Goal: Task Accomplishment & Management: Complete application form

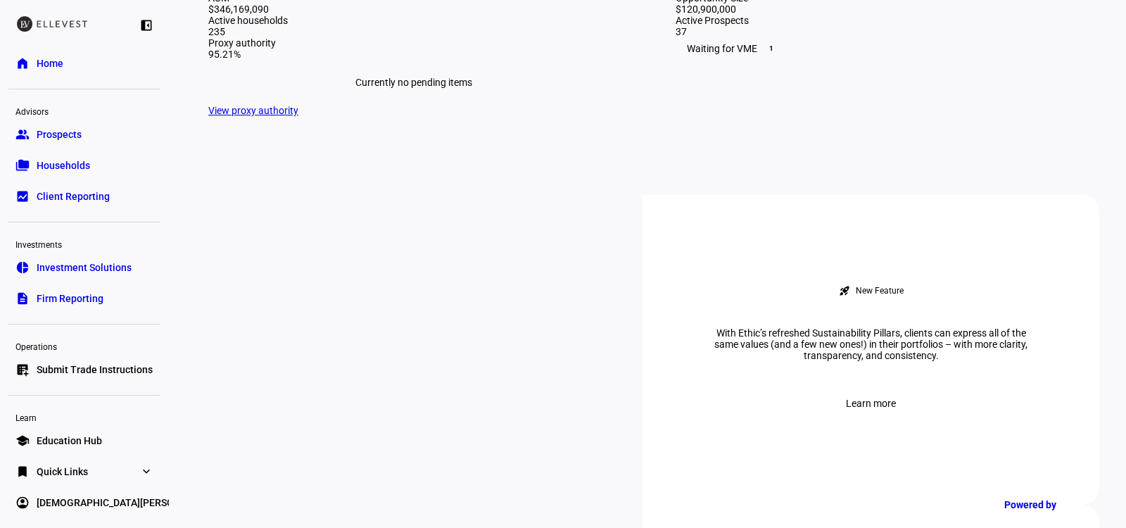
scroll to position [519, 0]
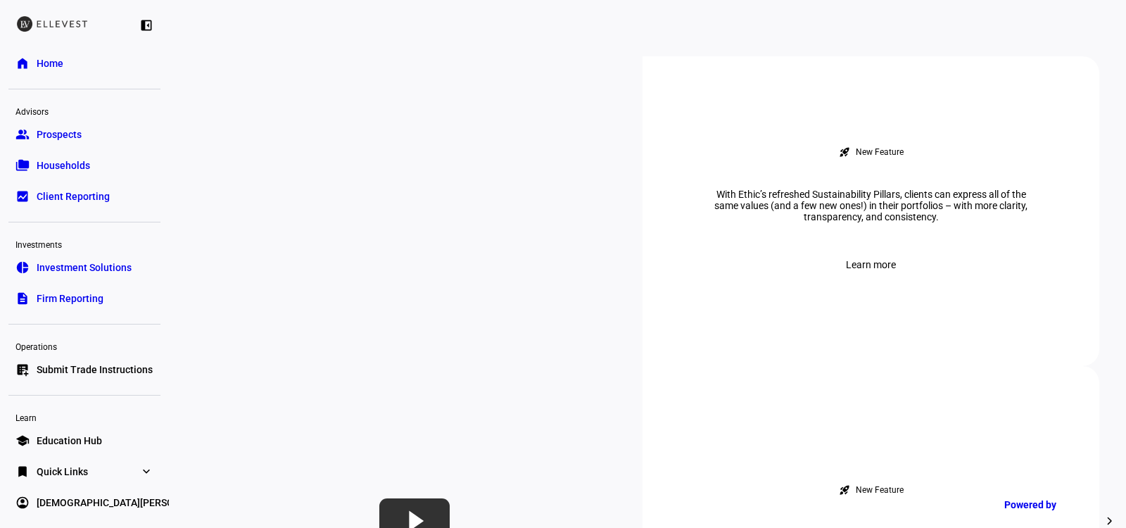
click at [87, 364] on span "Submit Trade Instructions" at bounding box center [95, 369] width 116 height 14
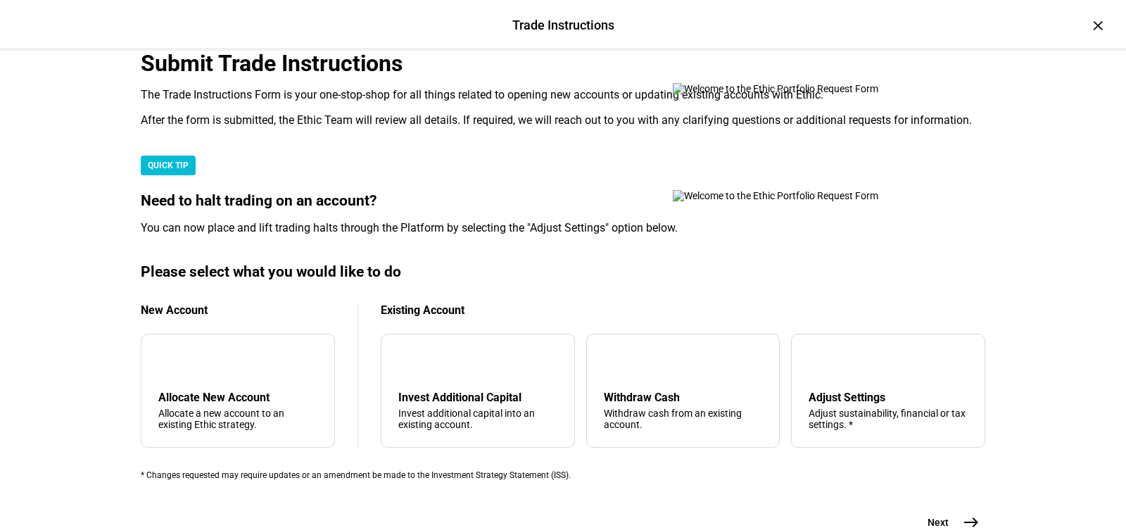
scroll to position [450, 0]
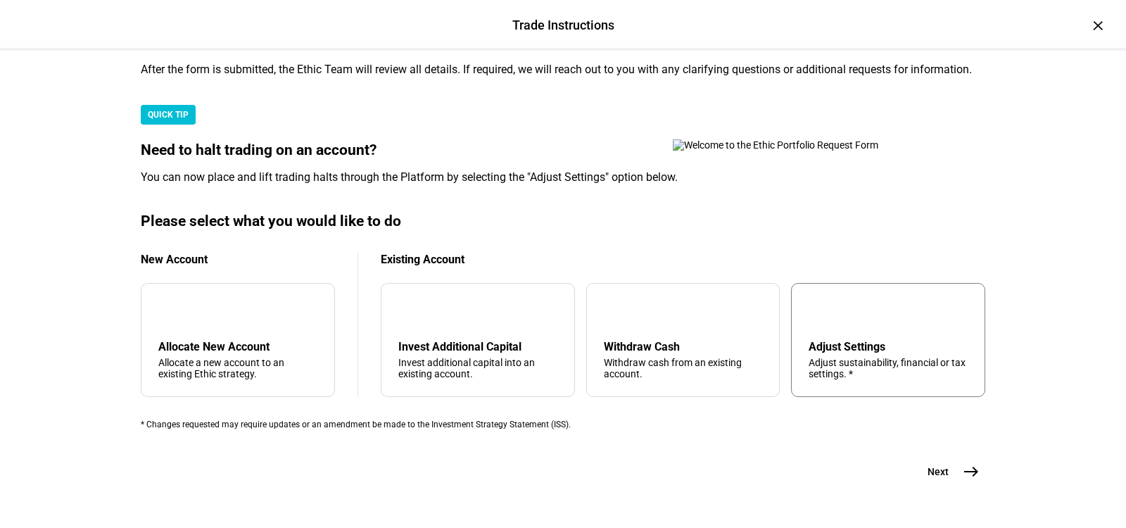
click at [833, 357] on div "Adjust sustainability, financial or tax settings. *" at bounding box center [888, 368] width 159 height 23
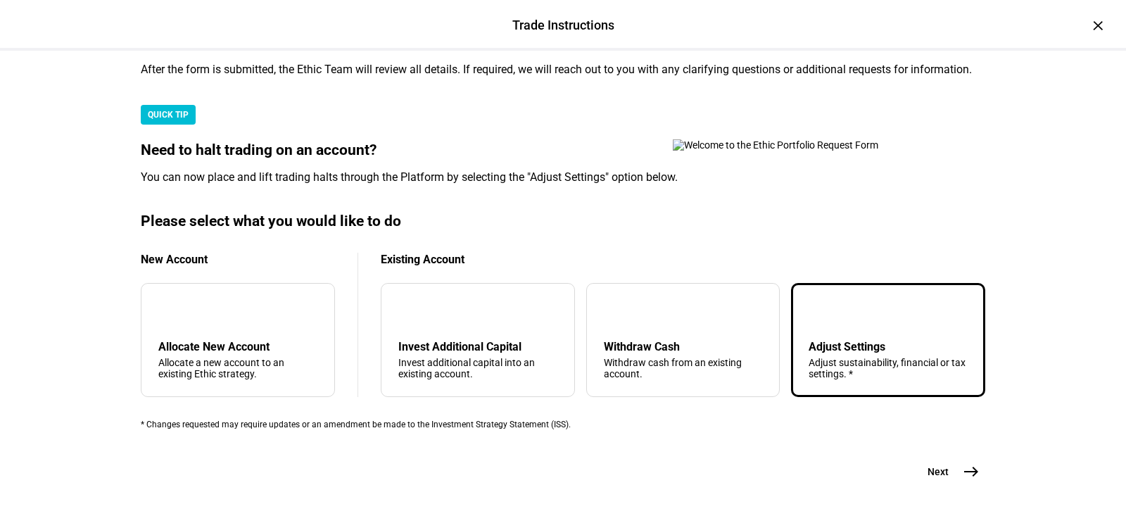
click at [949, 457] on button "Next east" at bounding box center [948, 471] width 75 height 28
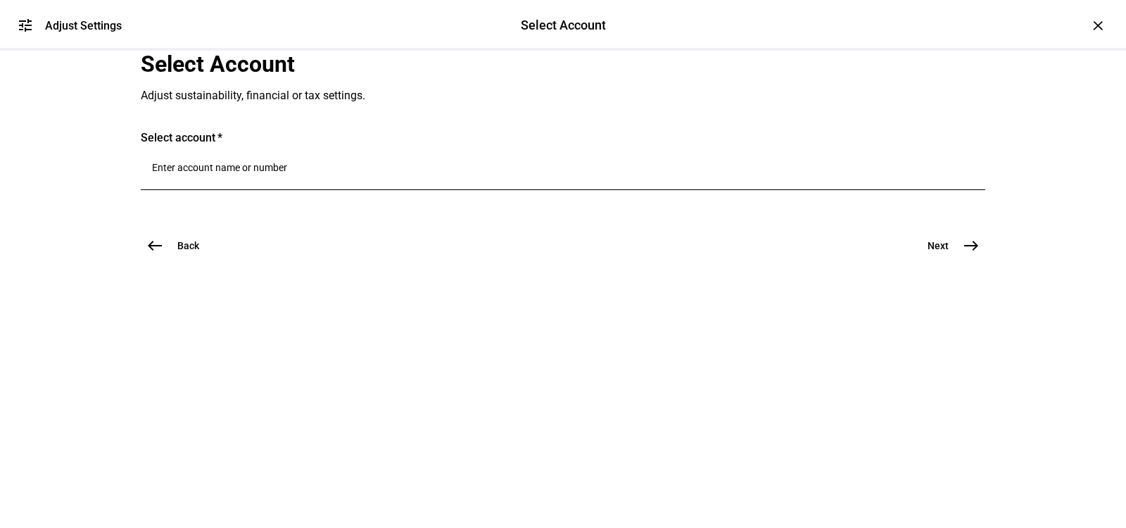
scroll to position [0, 0]
click at [347, 173] on input "Number" at bounding box center [563, 167] width 822 height 11
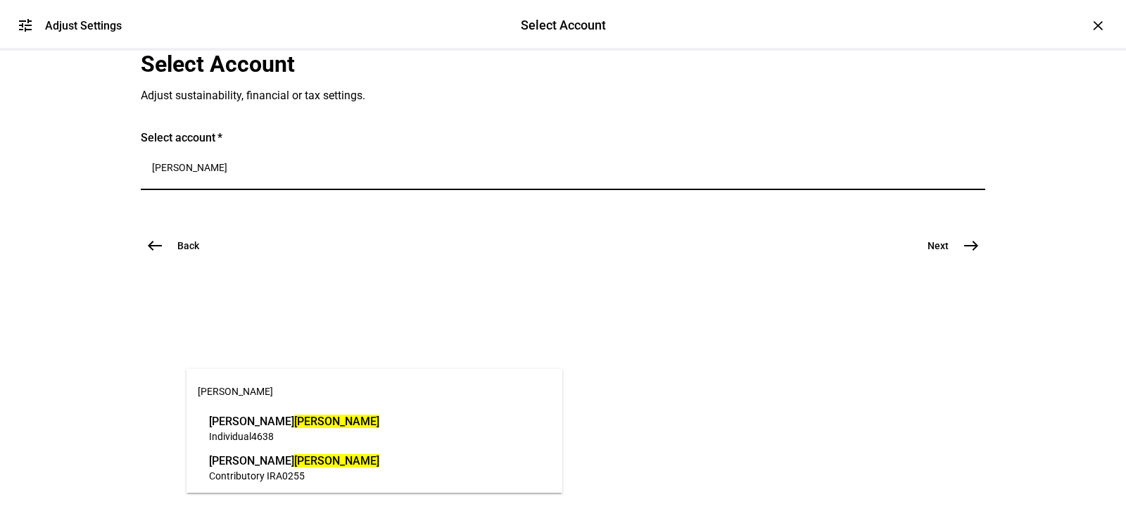
type input "[PERSON_NAME]"
click at [294, 417] on mark "[PERSON_NAME]" at bounding box center [336, 421] width 85 height 13
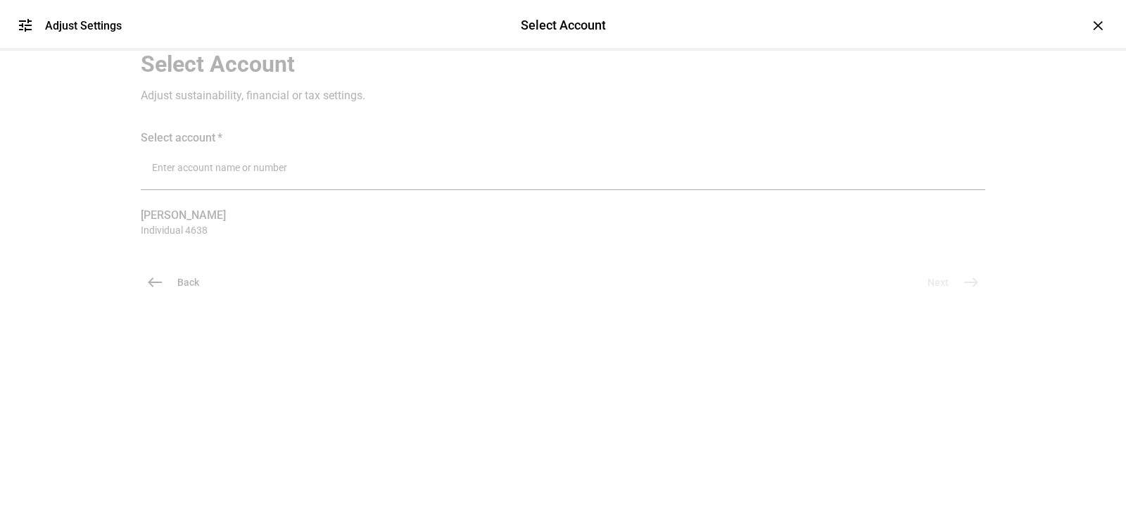
scroll to position [63, 0]
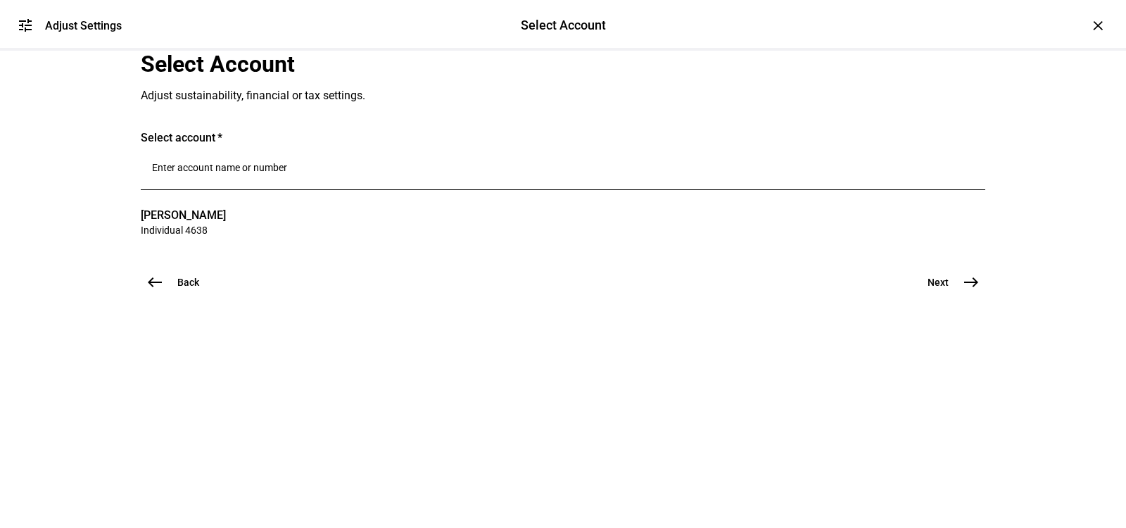
click at [946, 289] on span "Next" at bounding box center [938, 282] width 21 height 14
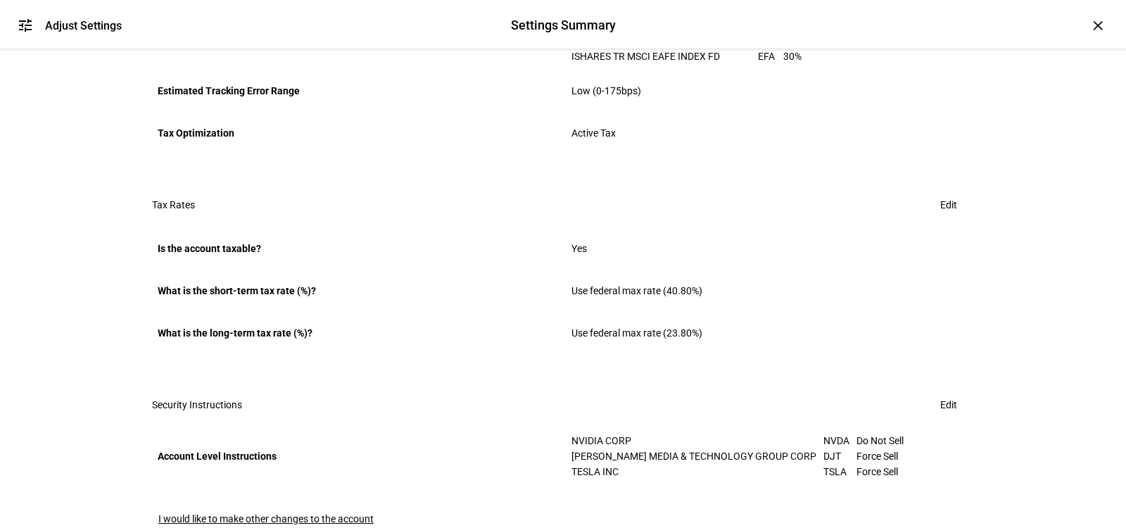
scroll to position [964, 0]
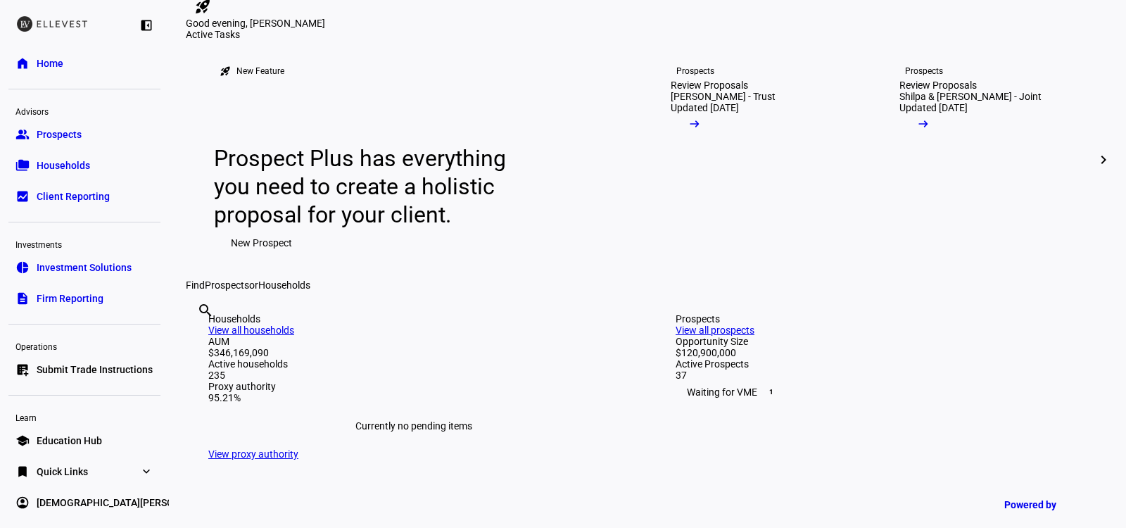
scroll to position [75, 0]
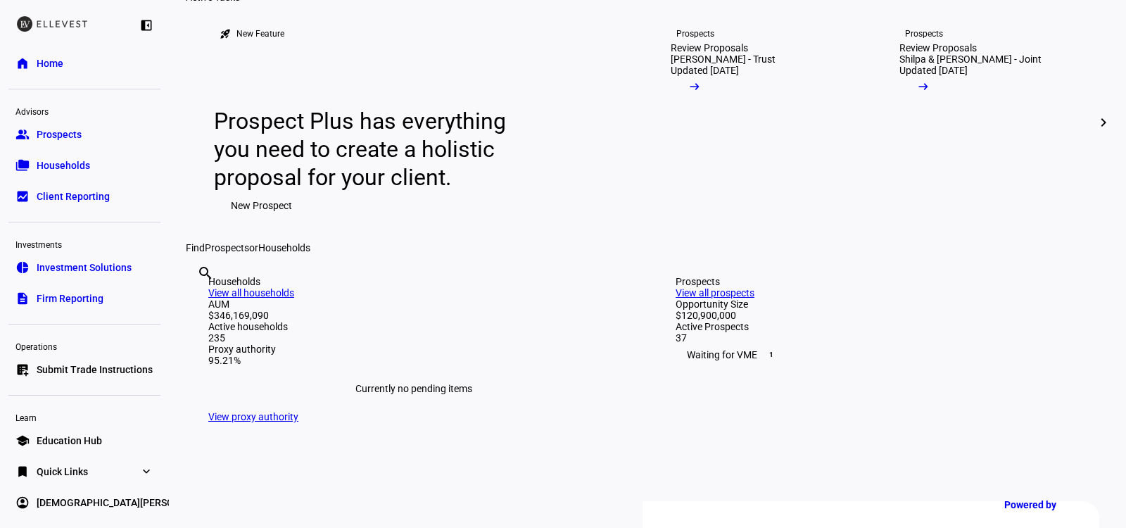
click at [52, 362] on span "Submit Trade Instructions" at bounding box center [95, 369] width 116 height 14
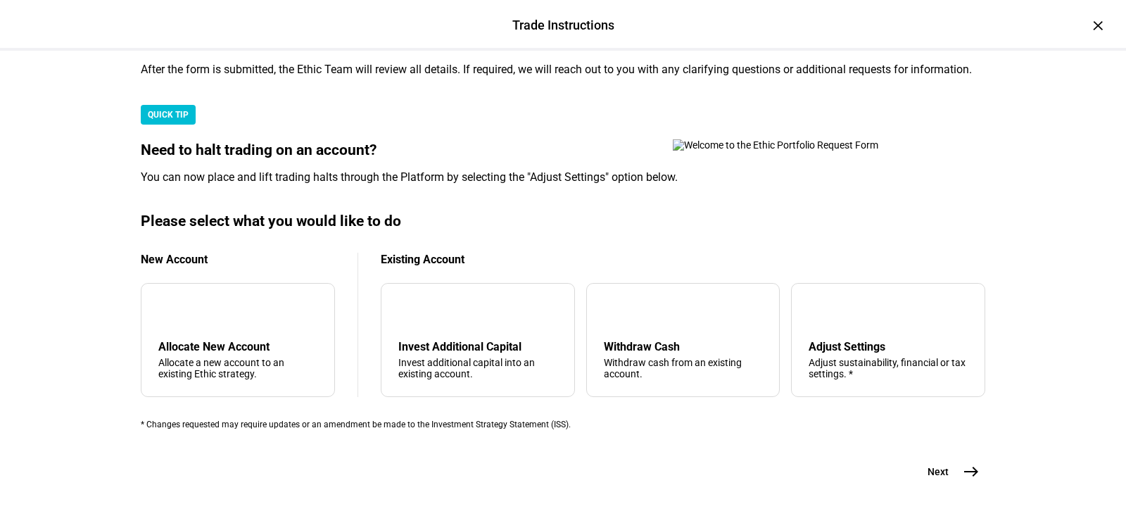
scroll to position [450, 0]
click at [838, 340] on div "Adjust Settings" at bounding box center [888, 346] width 159 height 13
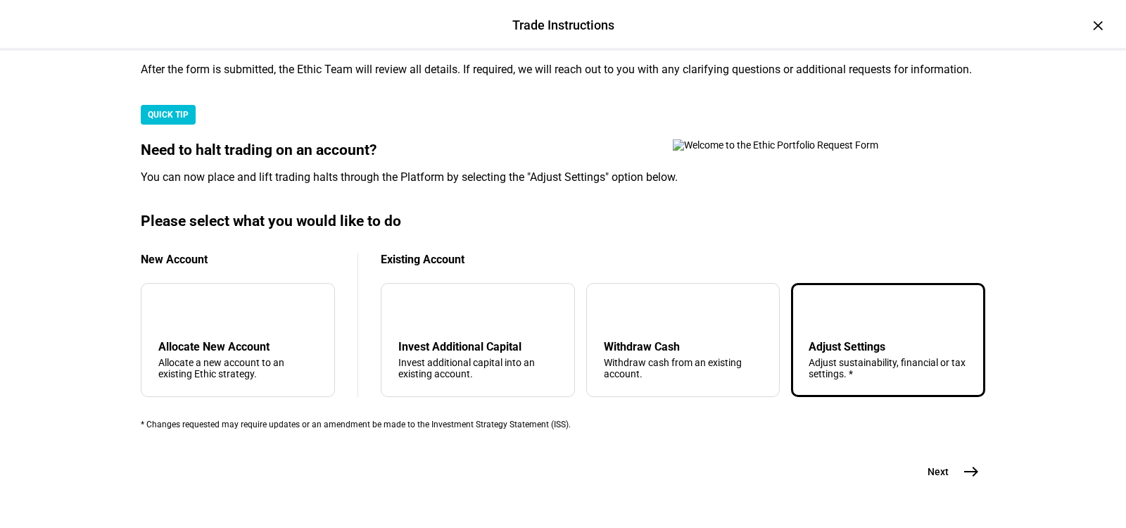
click at [947, 465] on span "Next" at bounding box center [938, 472] width 21 height 14
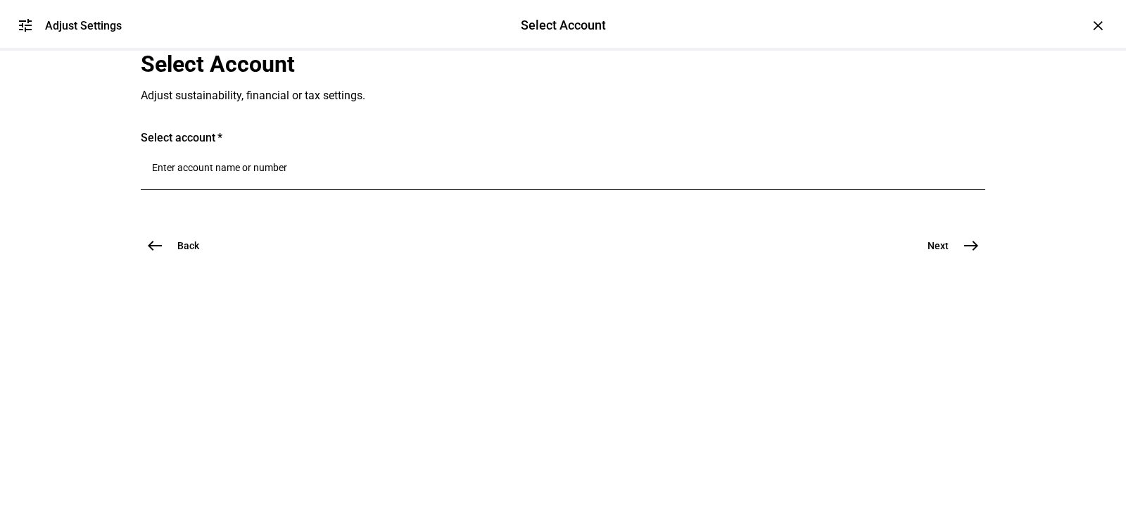
scroll to position [0, 0]
click at [336, 173] on input "Number" at bounding box center [563, 167] width 822 height 11
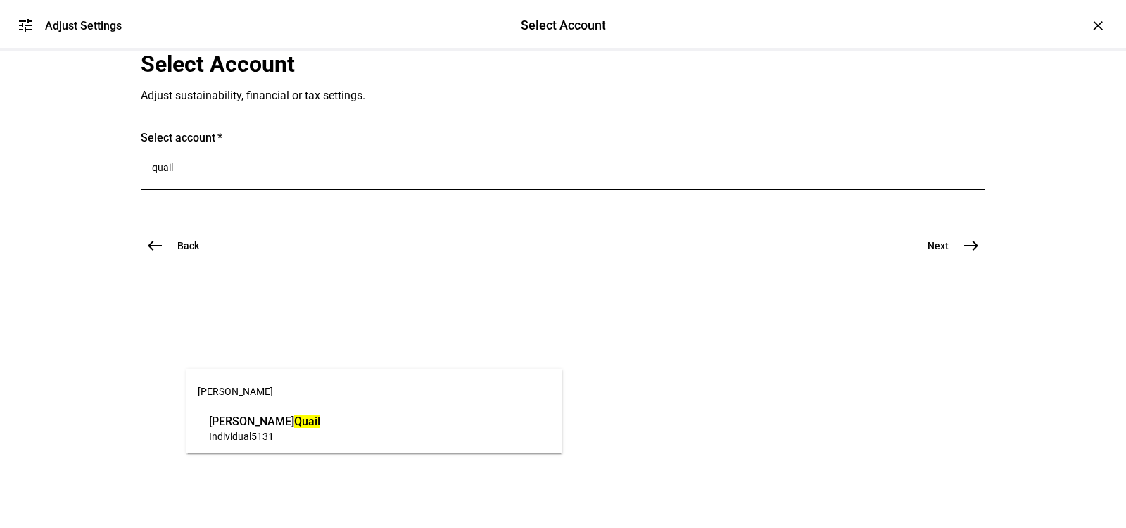
type input "quail"
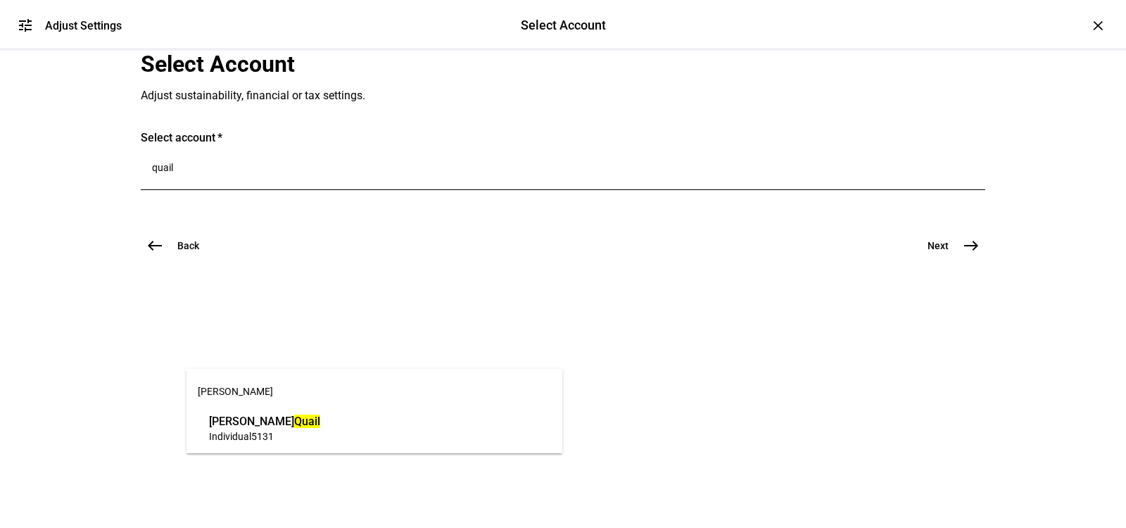
click at [238, 428] on span "Megan Quail" at bounding box center [264, 421] width 111 height 16
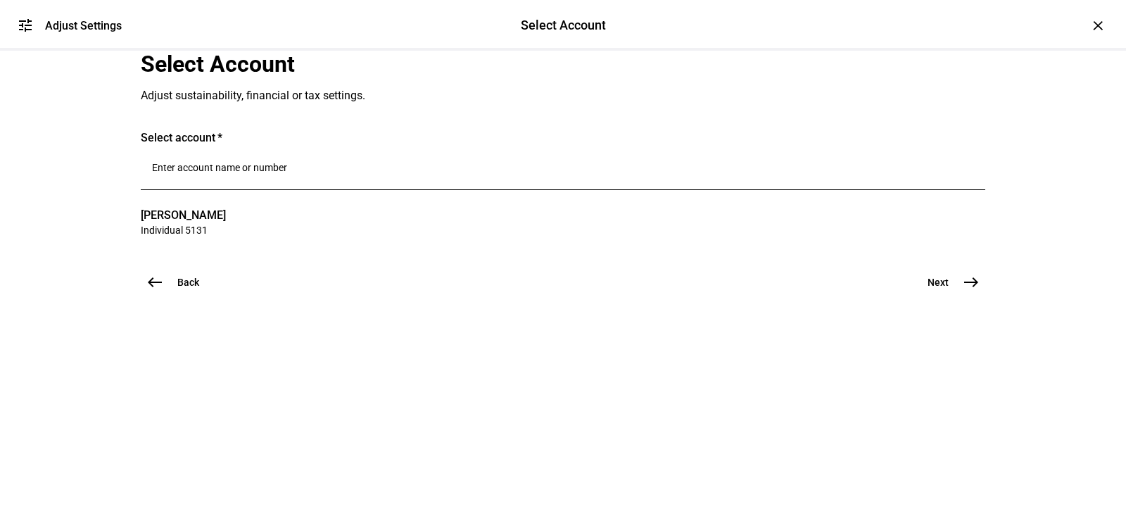
click at [938, 289] on span "Next" at bounding box center [938, 282] width 21 height 14
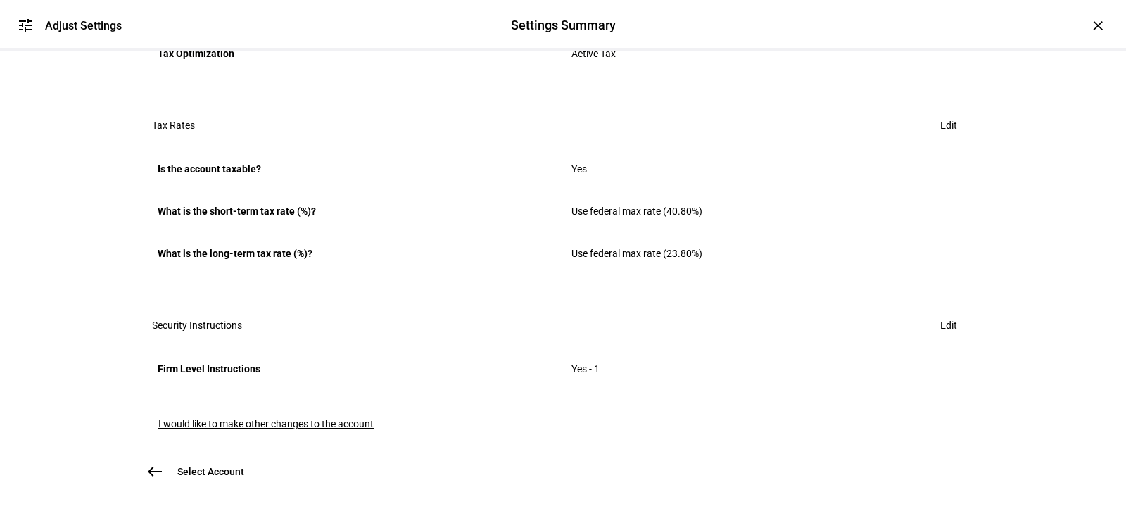
scroll to position [949, 0]
click at [953, 311] on span at bounding box center [948, 325] width 51 height 28
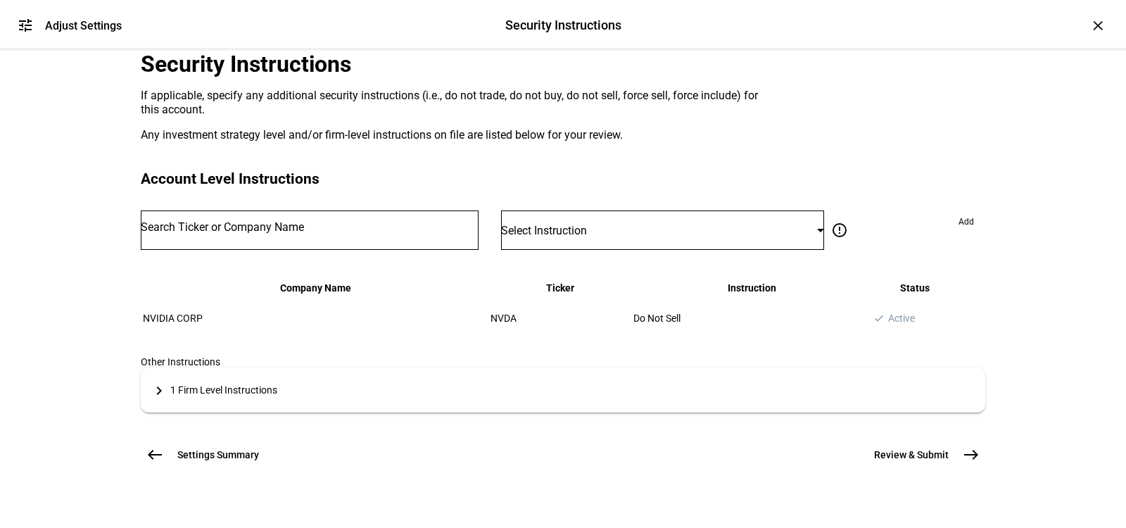
scroll to position [283, 0]
click at [165, 441] on span "west" at bounding box center [155, 455] width 28 height 28
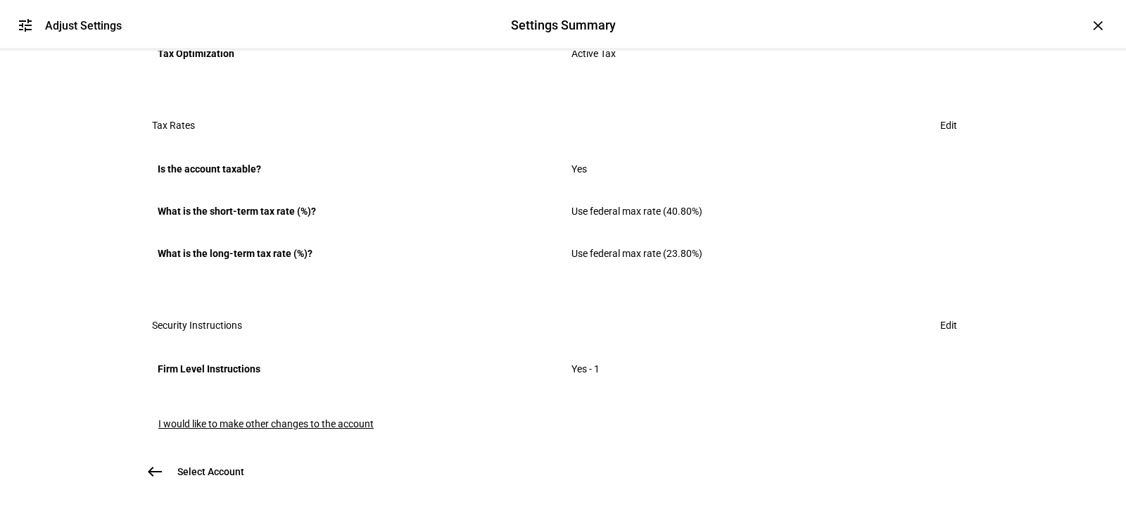
scroll to position [949, 0]
click at [156, 463] on mat-icon "west" at bounding box center [154, 471] width 17 height 17
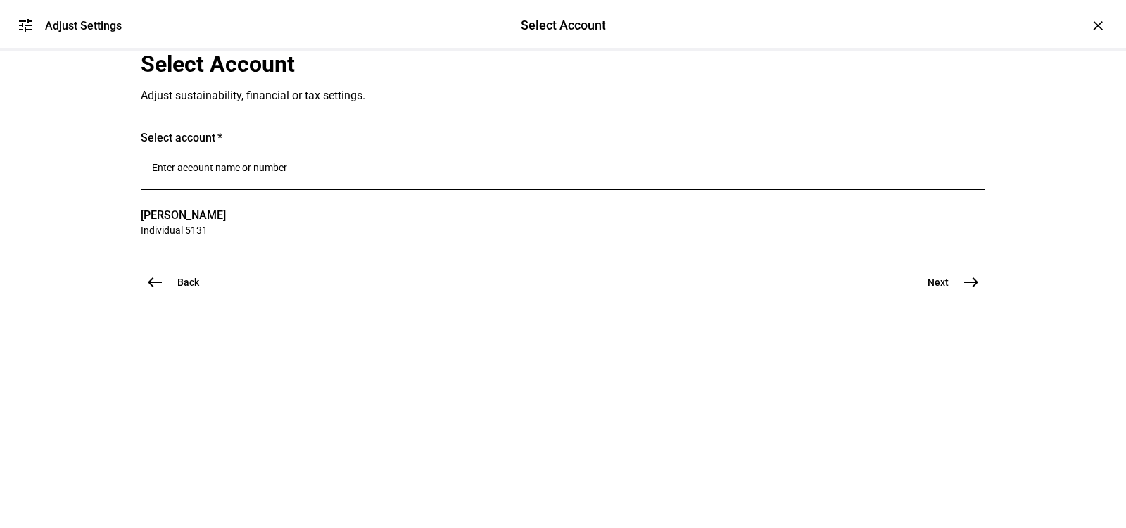
scroll to position [0, 0]
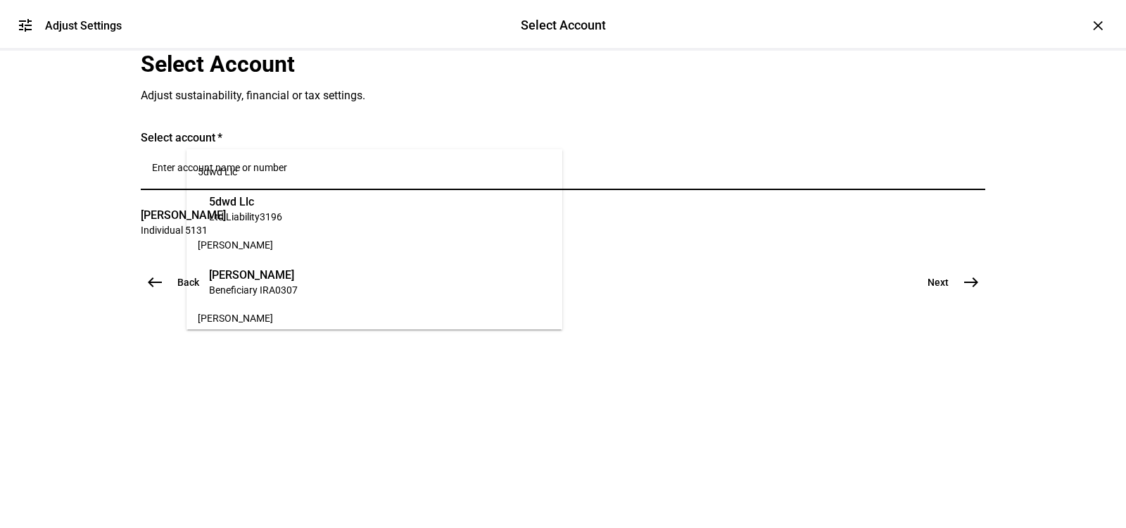
click at [279, 173] on input "Number" at bounding box center [563, 167] width 822 height 11
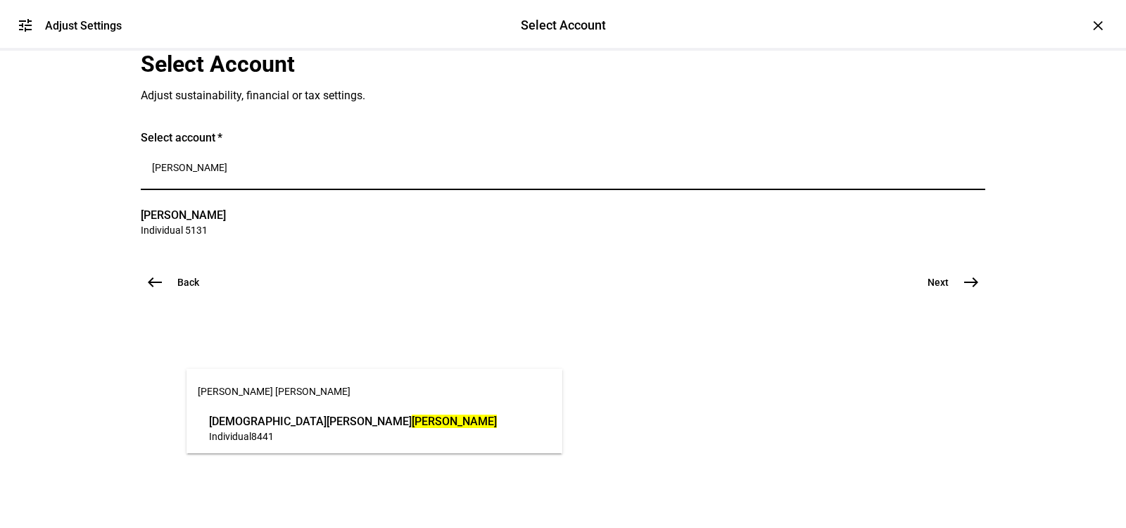
type input "seaver"
click at [291, 436] on span "Individual 8441" at bounding box center [353, 435] width 288 height 13
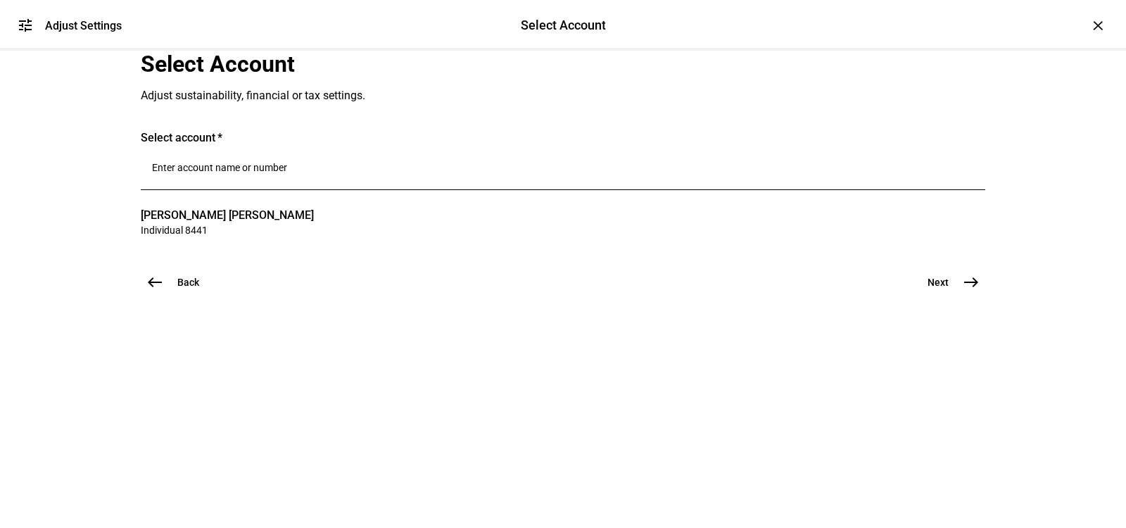
scroll to position [1, 0]
click at [965, 291] on mat-icon "east" at bounding box center [971, 282] width 17 height 17
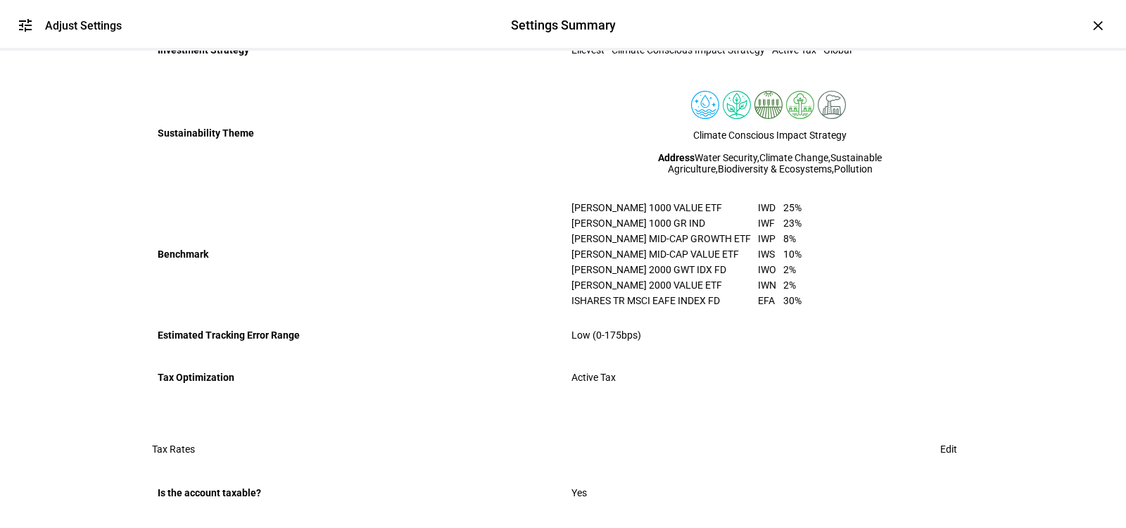
scroll to position [949, 0]
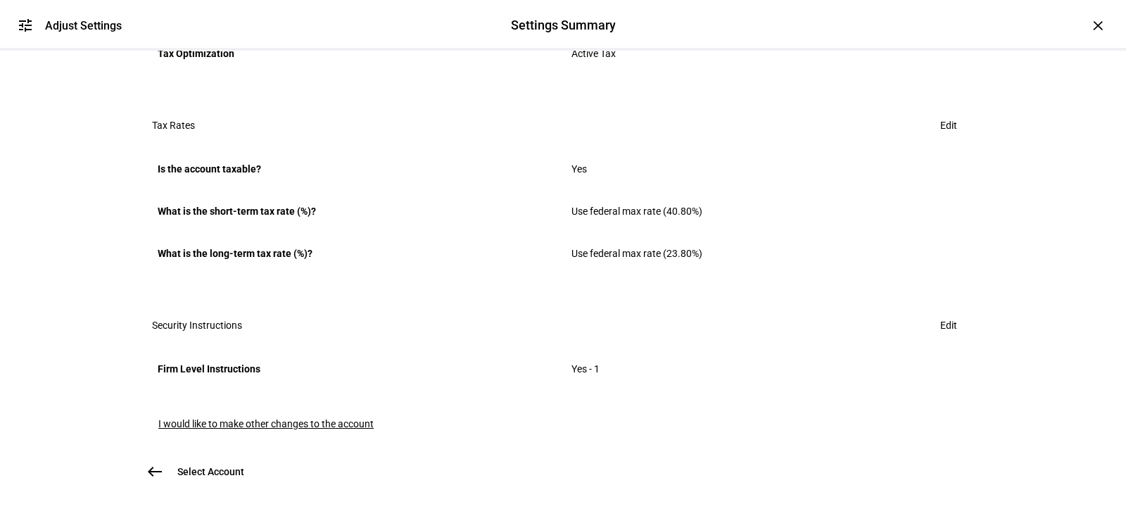
click at [923, 311] on span at bounding box center [948, 325] width 51 height 28
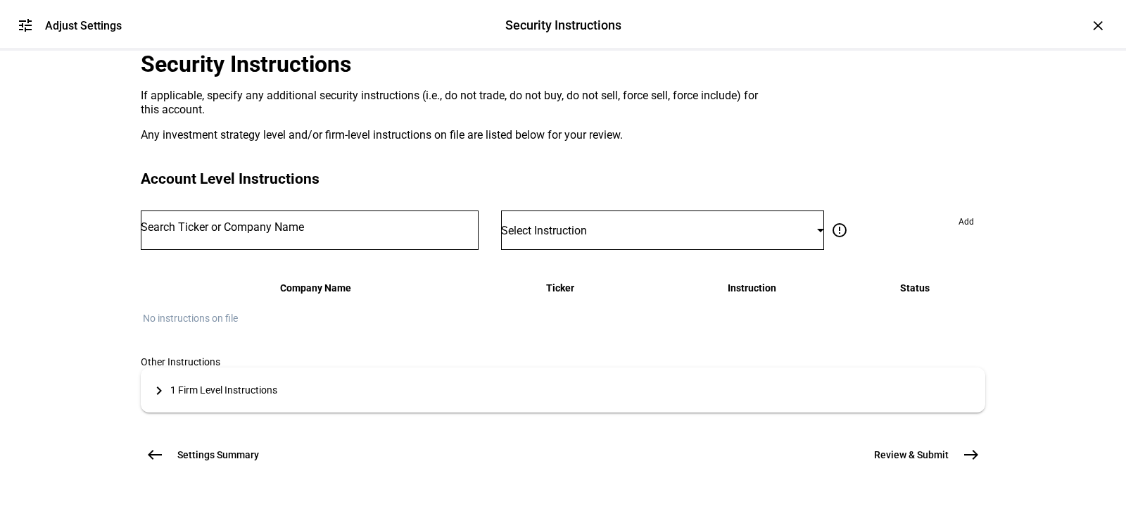
scroll to position [215, 0]
click at [194, 462] on span "Settings Summary" at bounding box center [218, 455] width 82 height 14
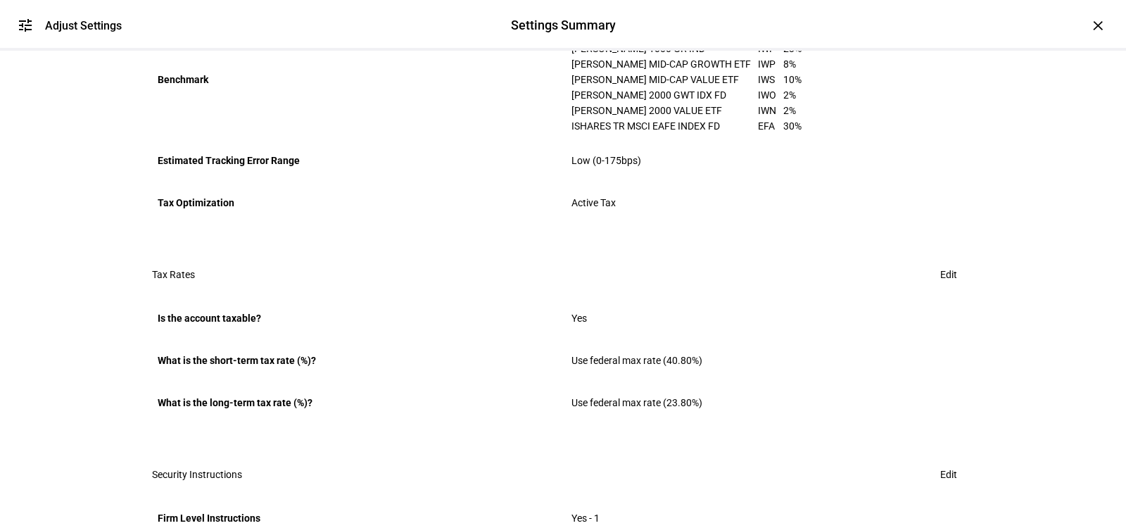
scroll to position [949, 0]
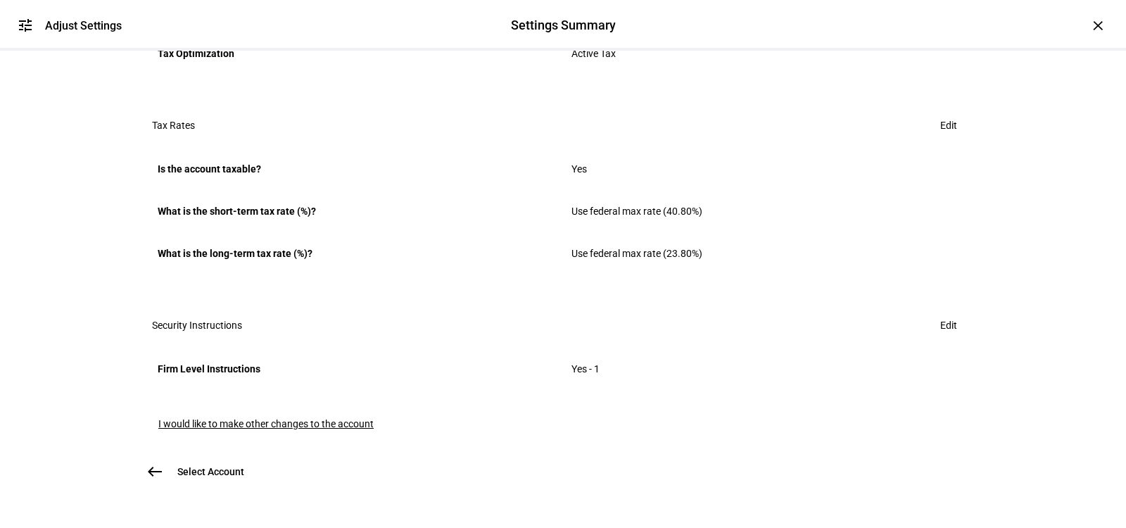
click at [153, 463] on mat-icon "west" at bounding box center [154, 471] width 17 height 17
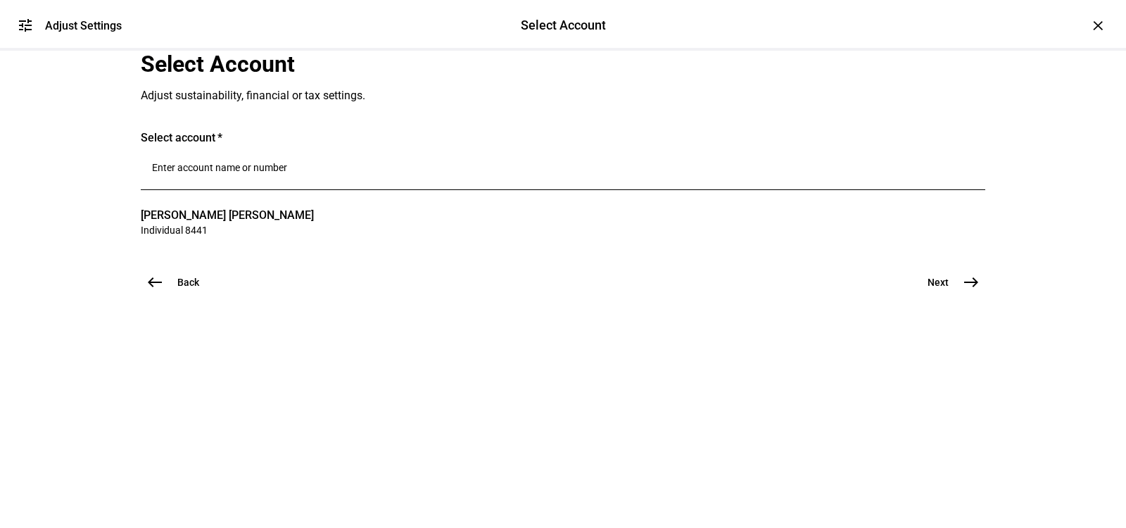
scroll to position [0, 0]
click at [256, 190] on div at bounding box center [563, 170] width 822 height 39
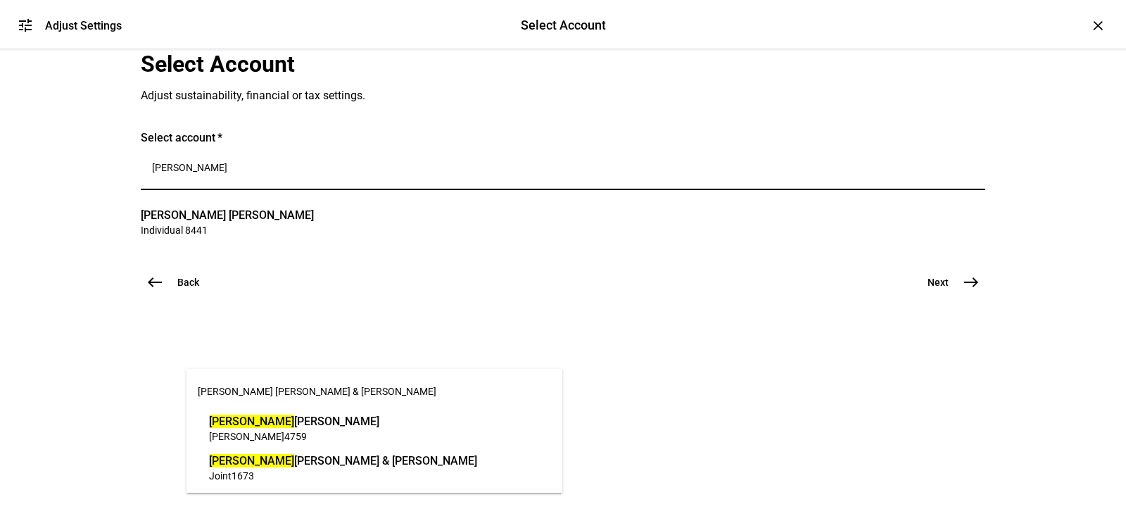
type input "katrina"
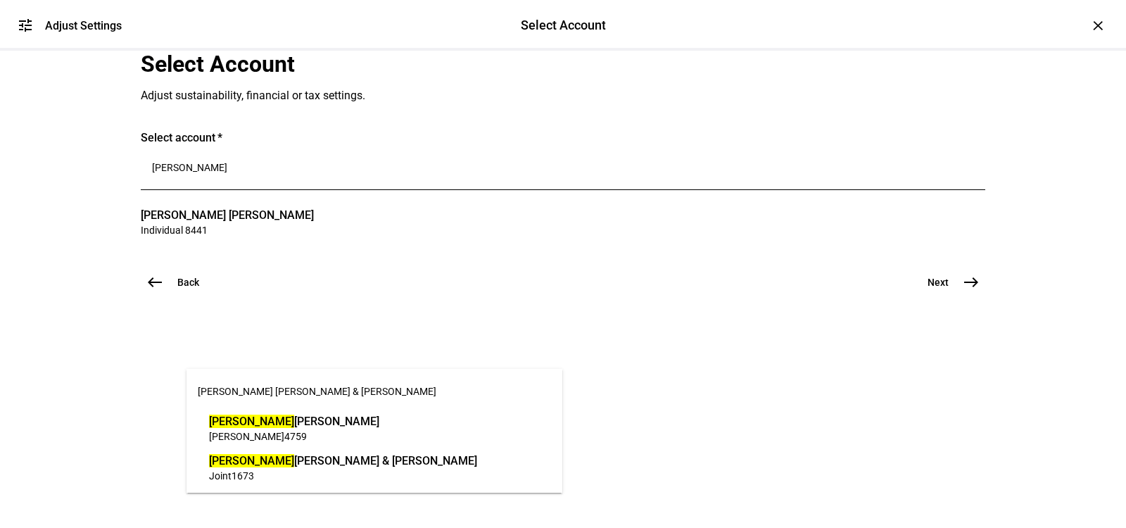
click at [330, 461] on span "Katrina Rosaleen Doerfler & Warren G Cretney Jr" at bounding box center [343, 461] width 268 height 16
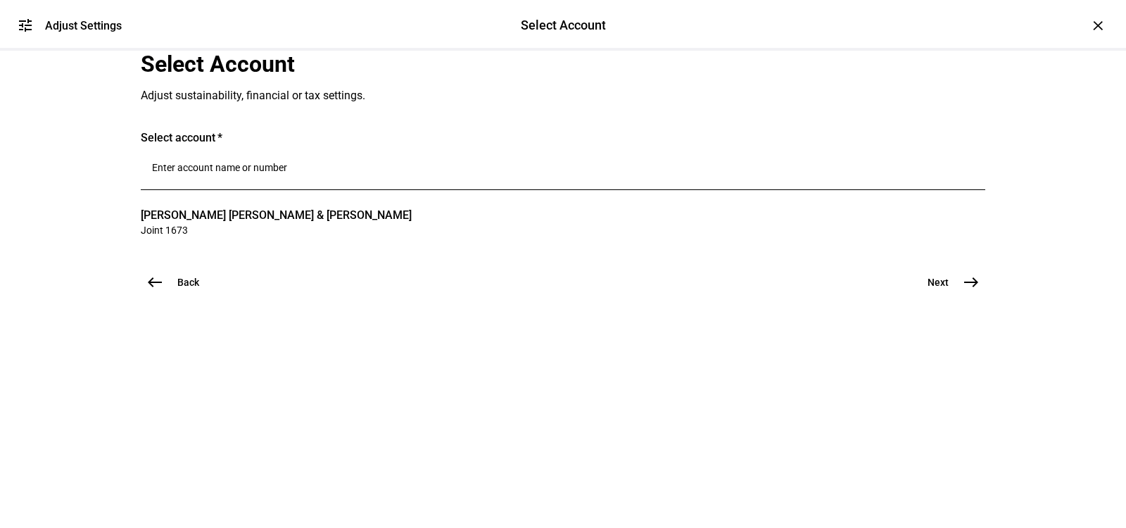
click at [945, 289] on span "Next" at bounding box center [938, 282] width 21 height 14
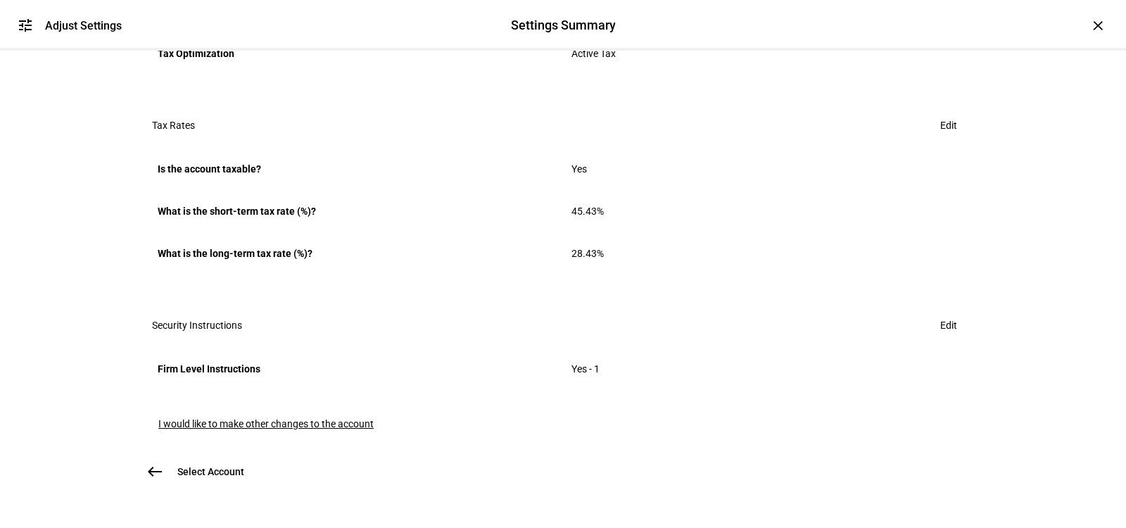
scroll to position [949, 0]
click at [940, 311] on span "Edit" at bounding box center [948, 325] width 17 height 28
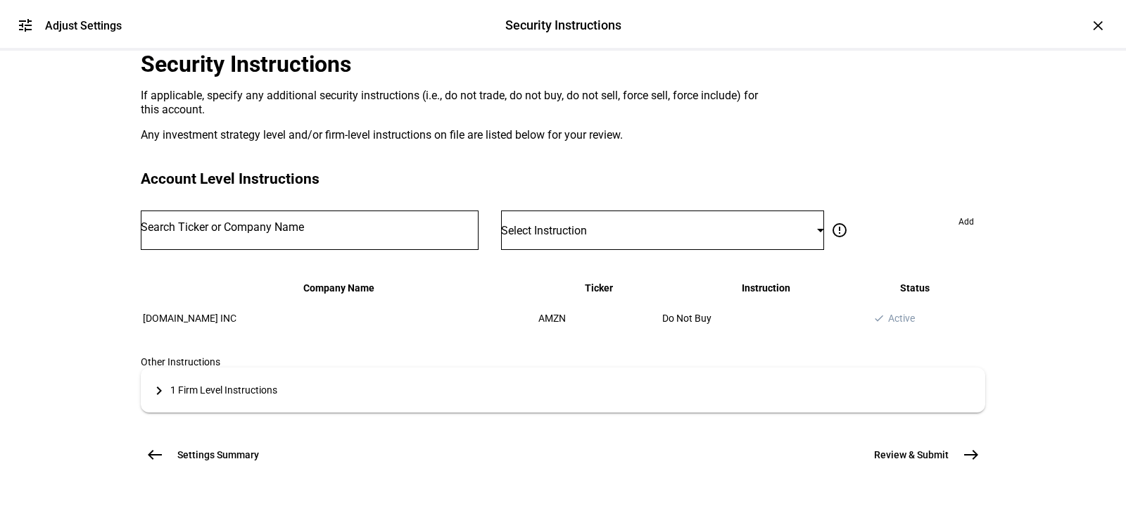
scroll to position [283, 0]
click at [152, 446] on mat-icon "west" at bounding box center [154, 454] width 17 height 17
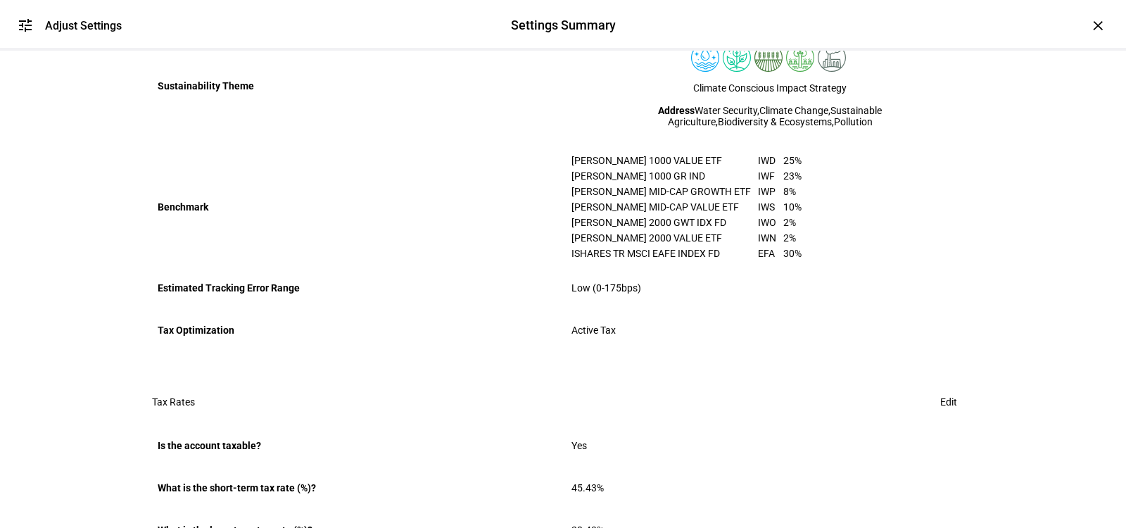
scroll to position [949, 0]
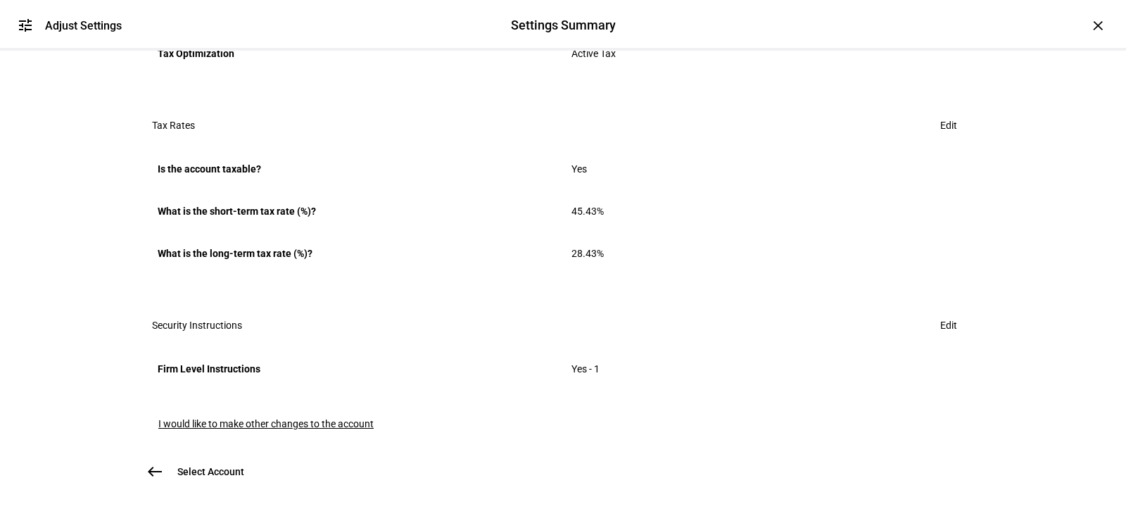
click at [178, 457] on button "Select Account west" at bounding box center [201, 471] width 120 height 28
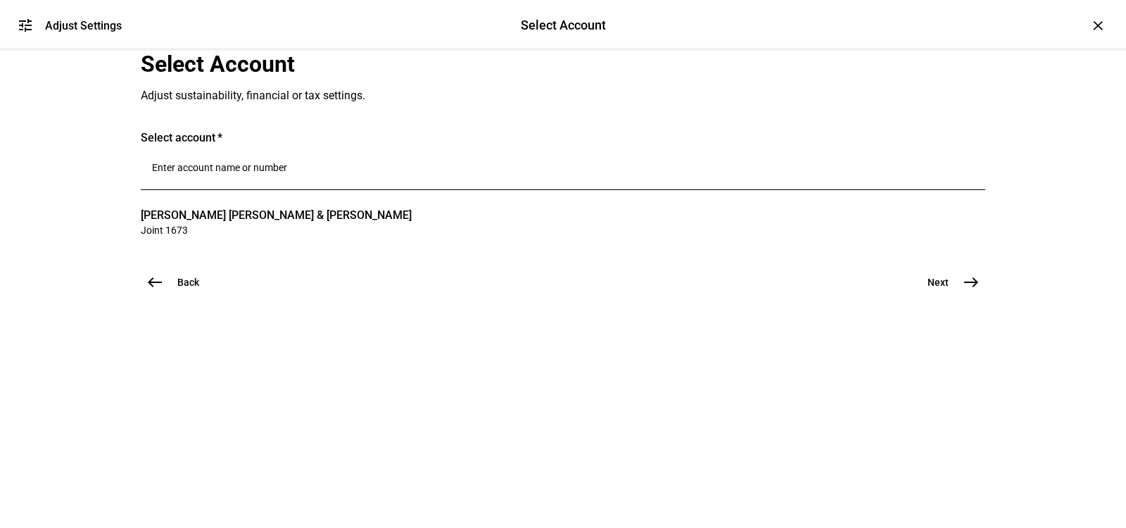
scroll to position [0, 0]
drag, startPoint x: 241, startPoint y: 348, endPoint x: 241, endPoint y: 340, distance: 7.7
click at [241, 173] on input "Number" at bounding box center [563, 167] width 822 height 11
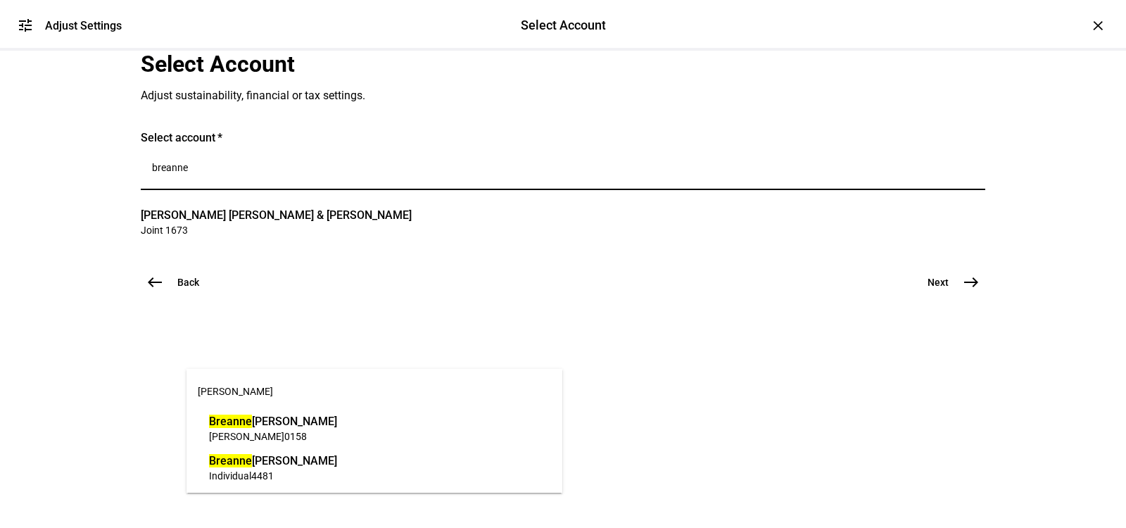
type input "breanne"
click at [274, 460] on span "Breanne Morley" at bounding box center [273, 461] width 128 height 16
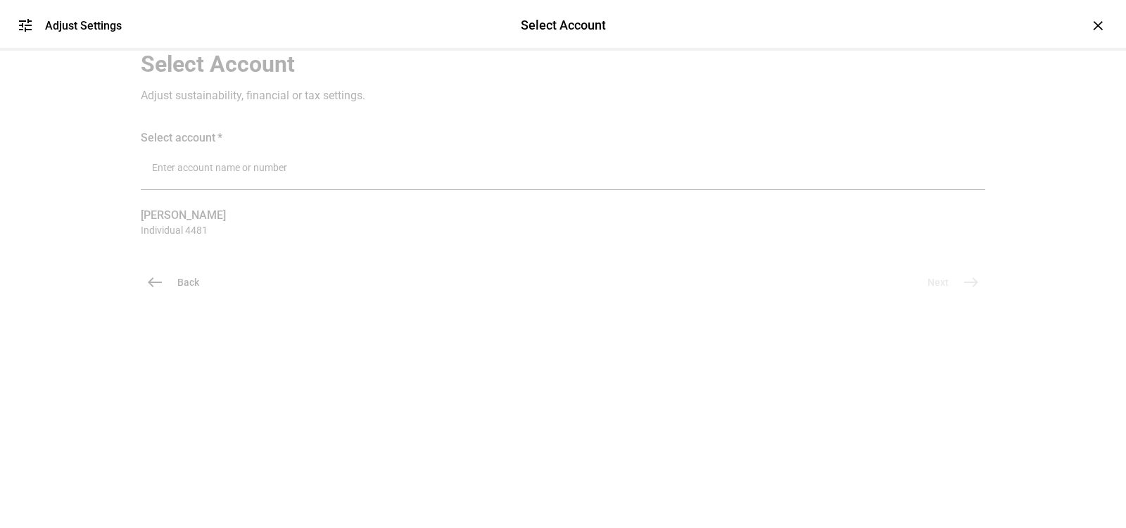
click at [831, 367] on div at bounding box center [563, 331] width 845 height 70
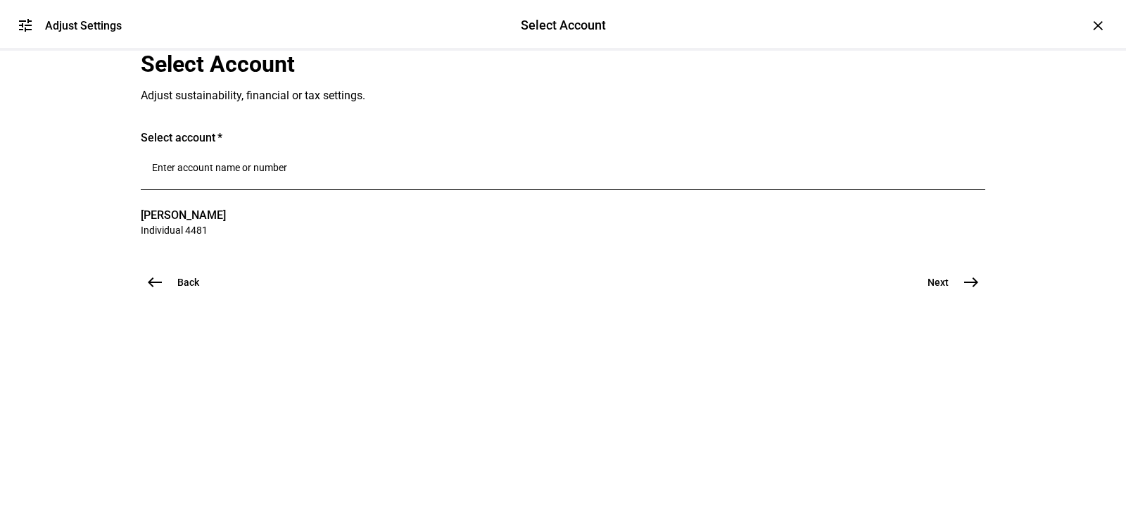
click at [941, 289] on span "Next" at bounding box center [938, 282] width 21 height 14
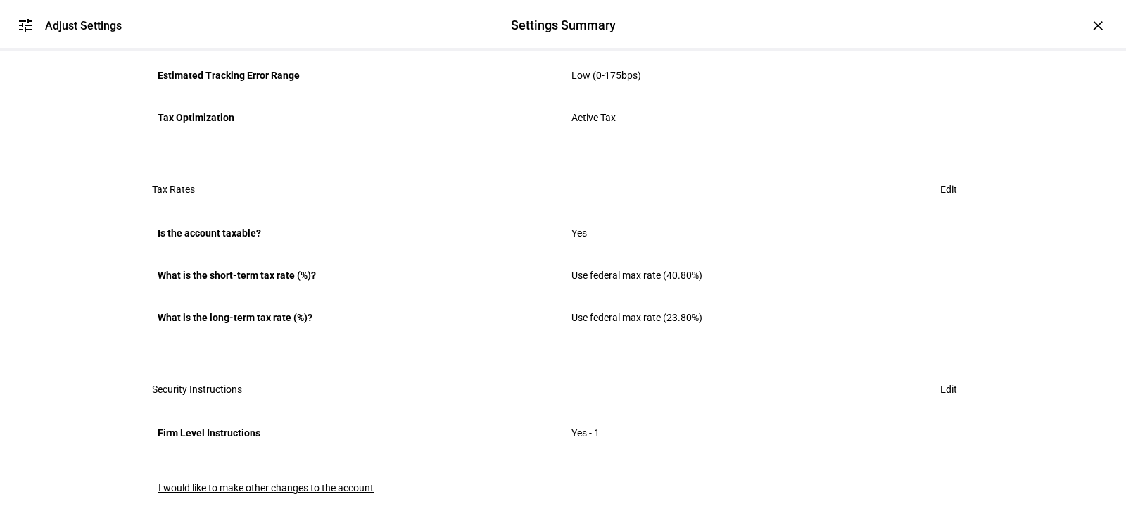
scroll to position [949, 0]
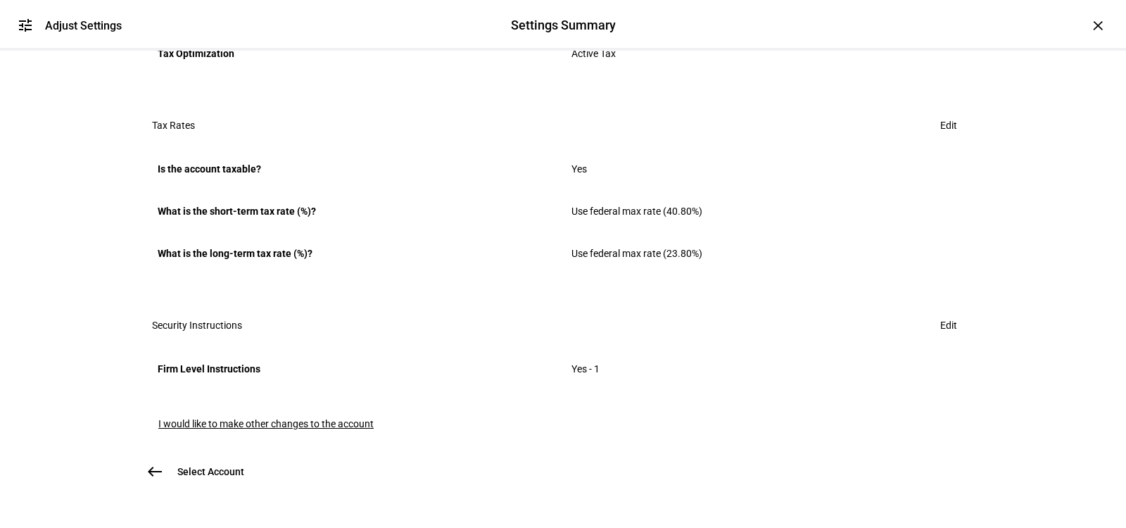
click at [934, 305] on mat-toolbar "Security Instructions Edit" at bounding box center [563, 325] width 845 height 45
click at [960, 311] on span at bounding box center [948, 325] width 51 height 28
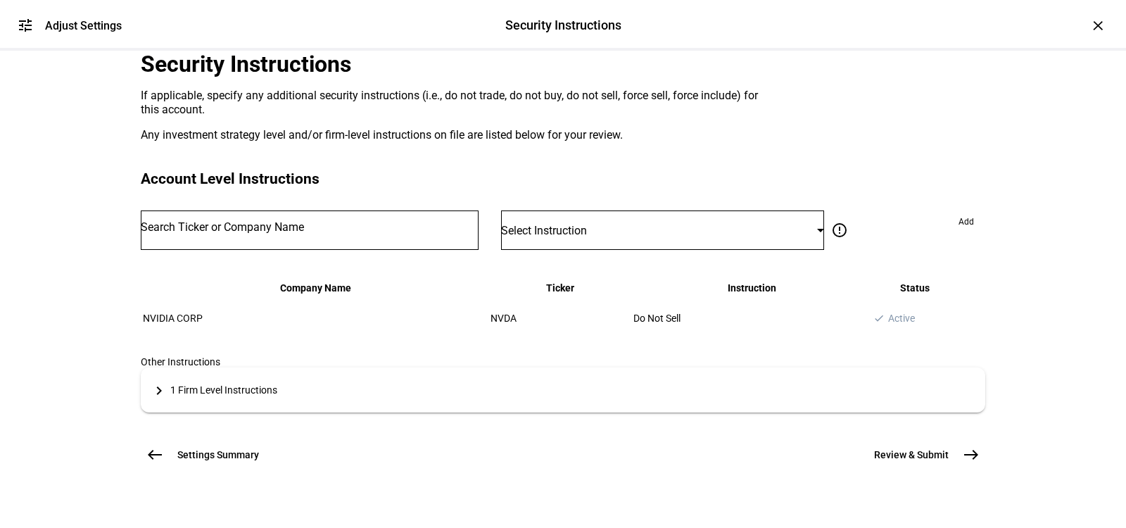
scroll to position [283, 0]
click at [150, 456] on span "west" at bounding box center [155, 455] width 28 height 28
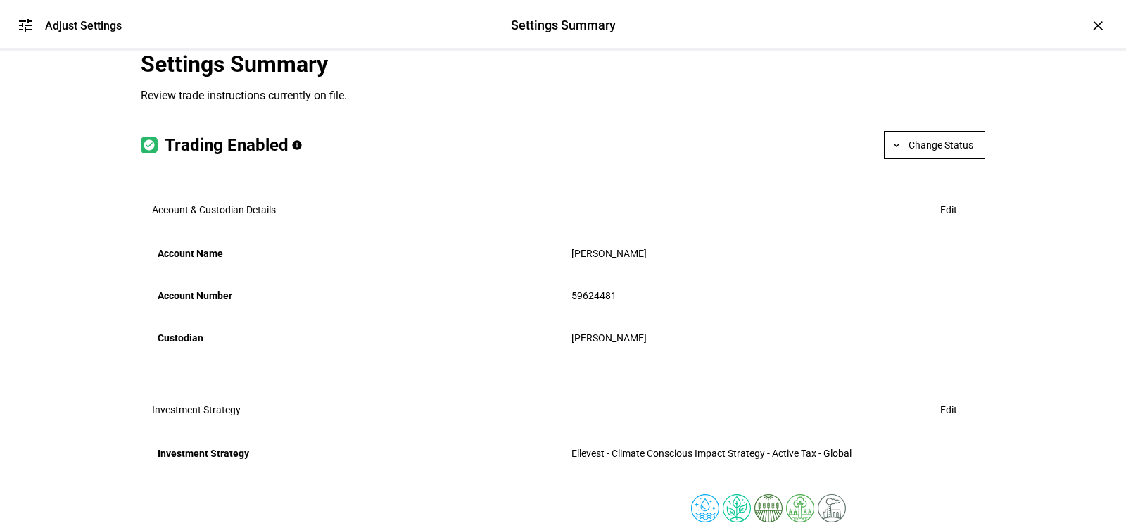
scroll to position [949, 0]
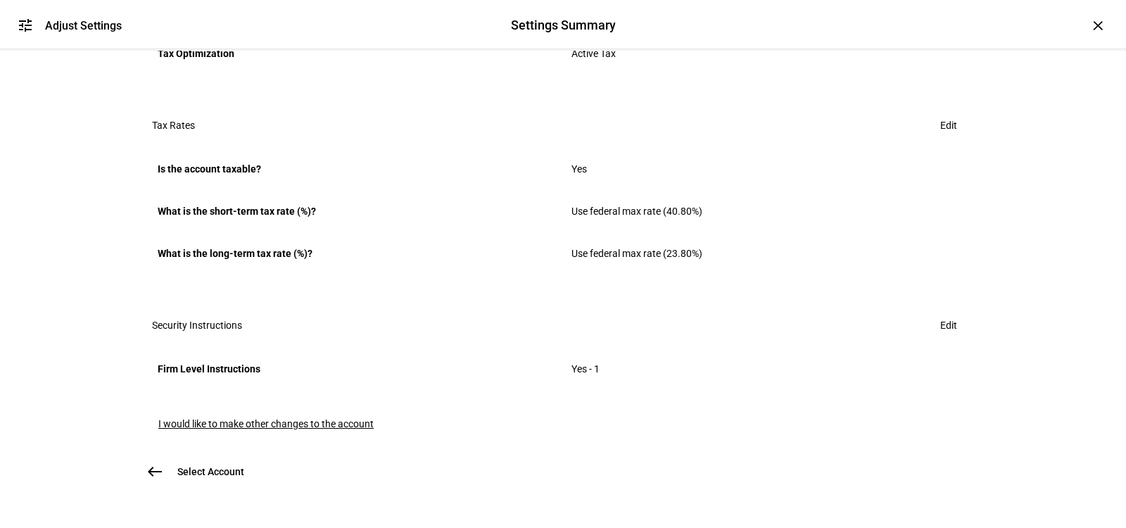
click at [165, 457] on span "west" at bounding box center [155, 471] width 28 height 28
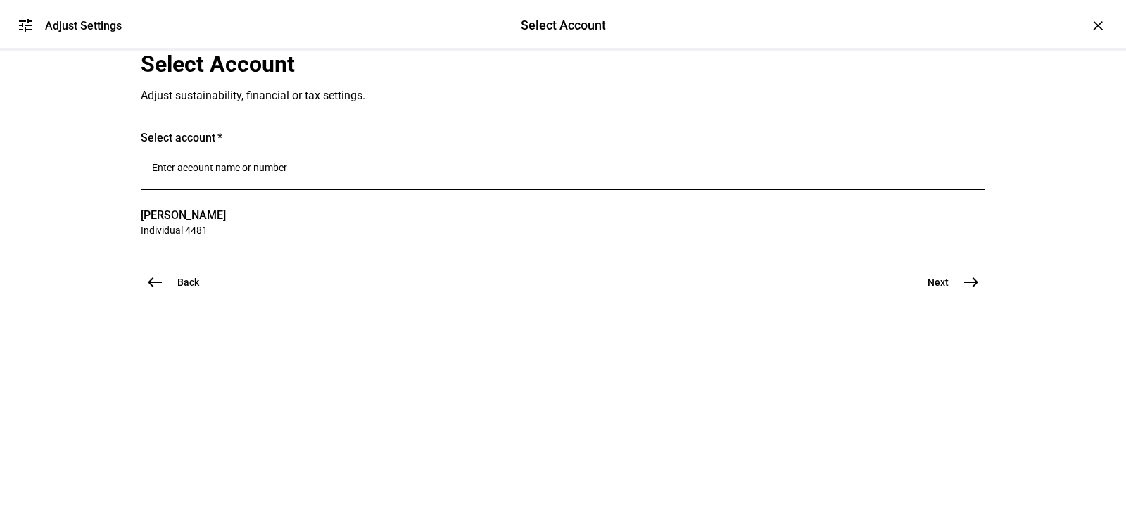
click at [259, 173] on input "Number" at bounding box center [563, 167] width 822 height 11
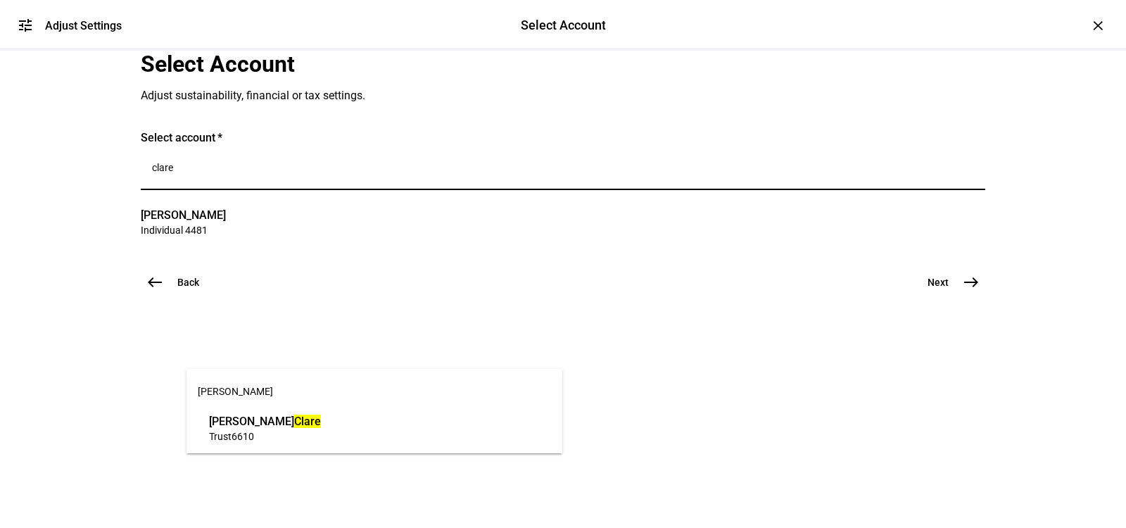
type input "clare"
click at [291, 424] on span "Debora Clare" at bounding box center [265, 421] width 112 height 16
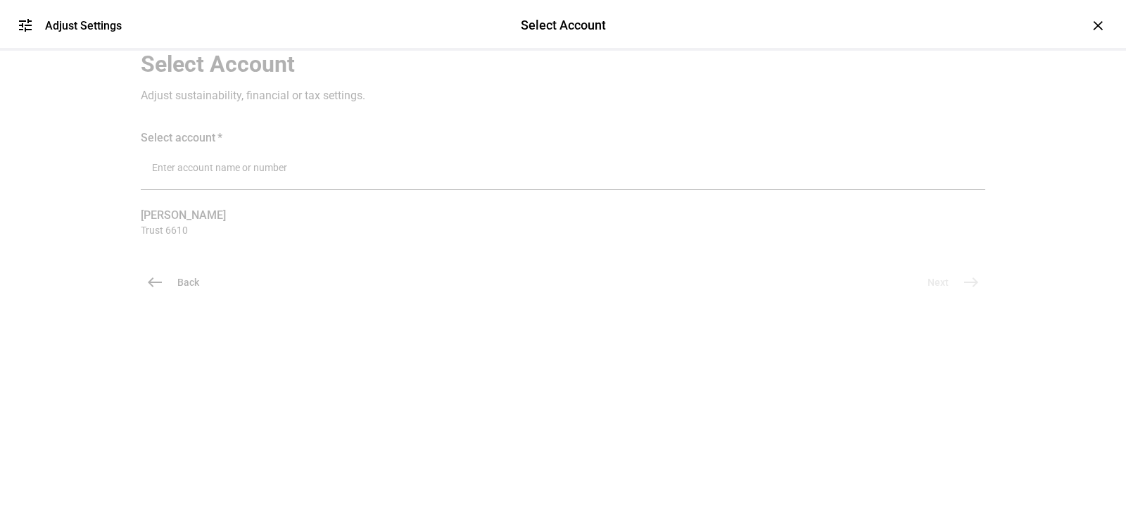
scroll to position [41, 0]
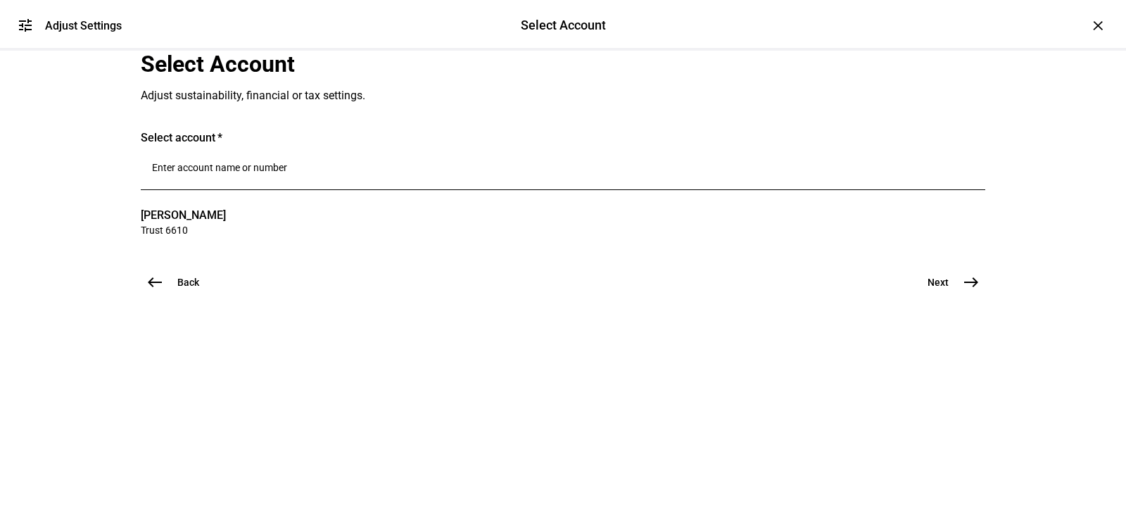
click at [930, 289] on span "Next" at bounding box center [938, 282] width 21 height 14
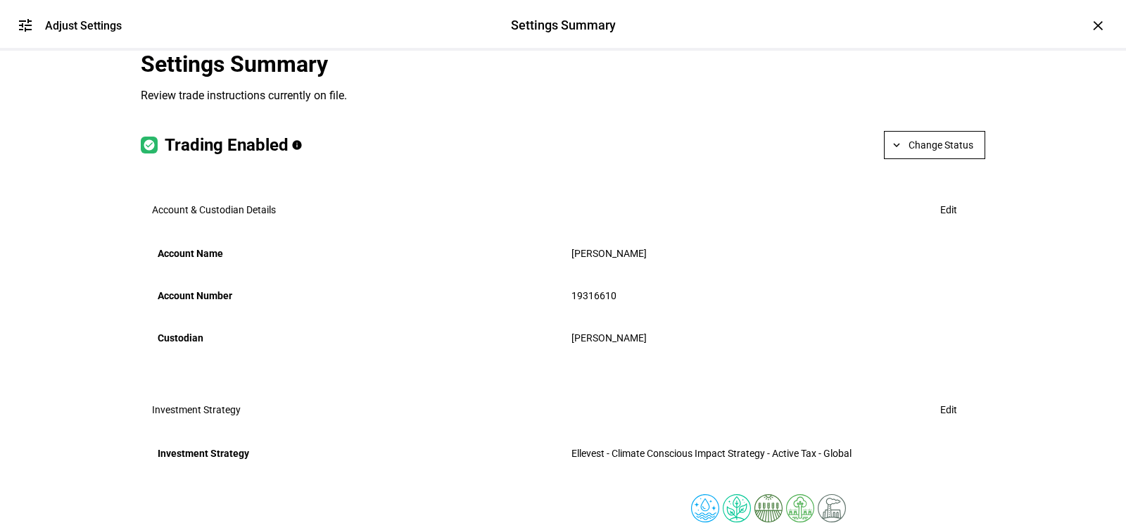
scroll to position [964, 0]
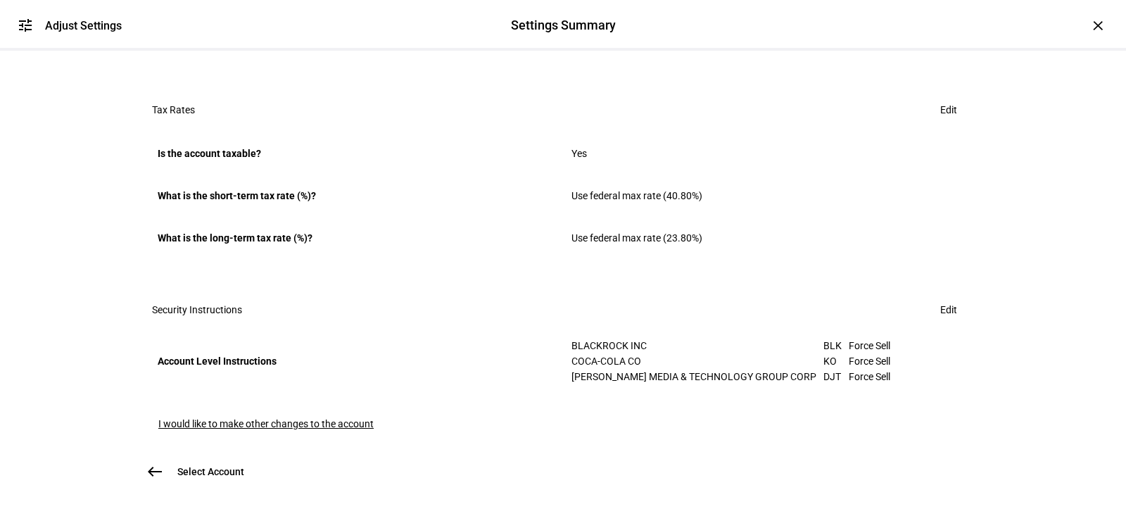
click at [926, 296] on span at bounding box center [948, 310] width 51 height 28
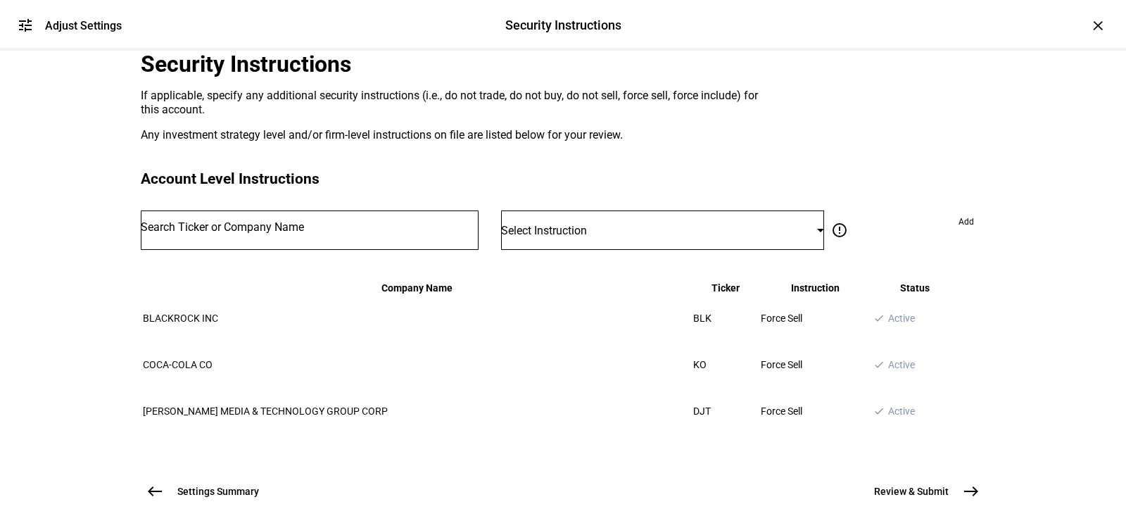
scroll to position [286, 0]
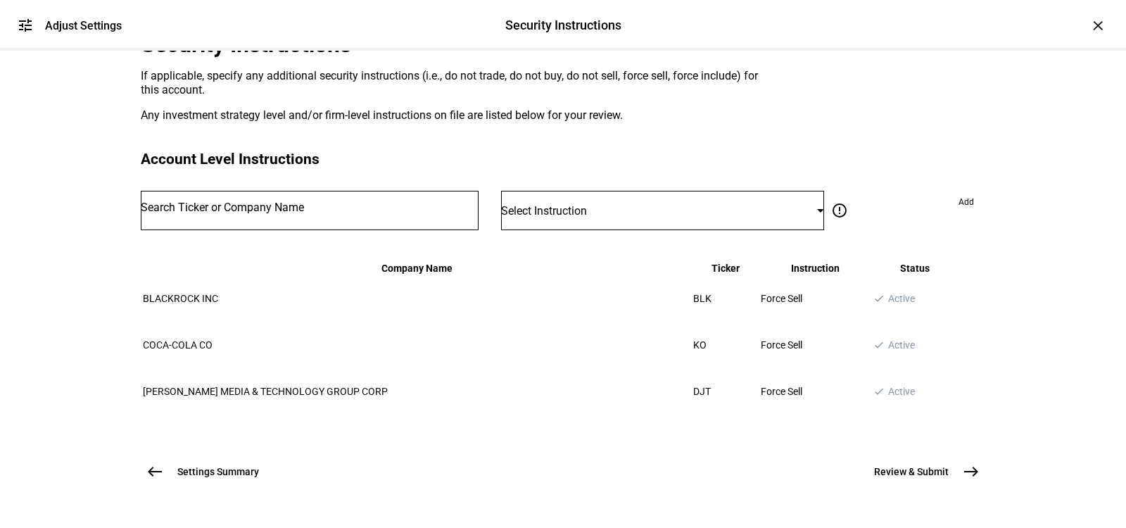
click at [157, 457] on span "west" at bounding box center [155, 471] width 28 height 28
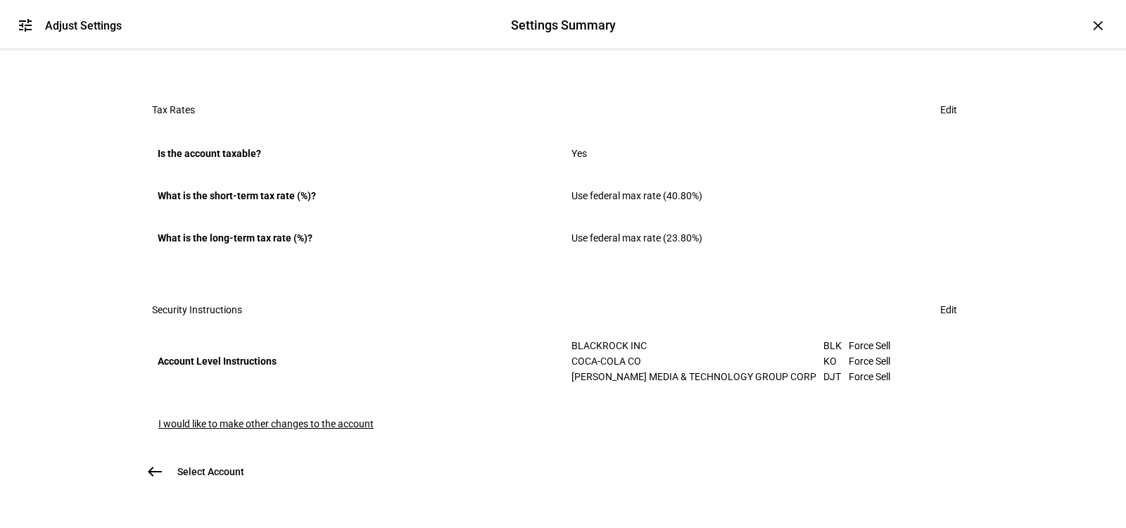
scroll to position [964, 0]
click at [171, 457] on button "Select Account west" at bounding box center [201, 471] width 120 height 28
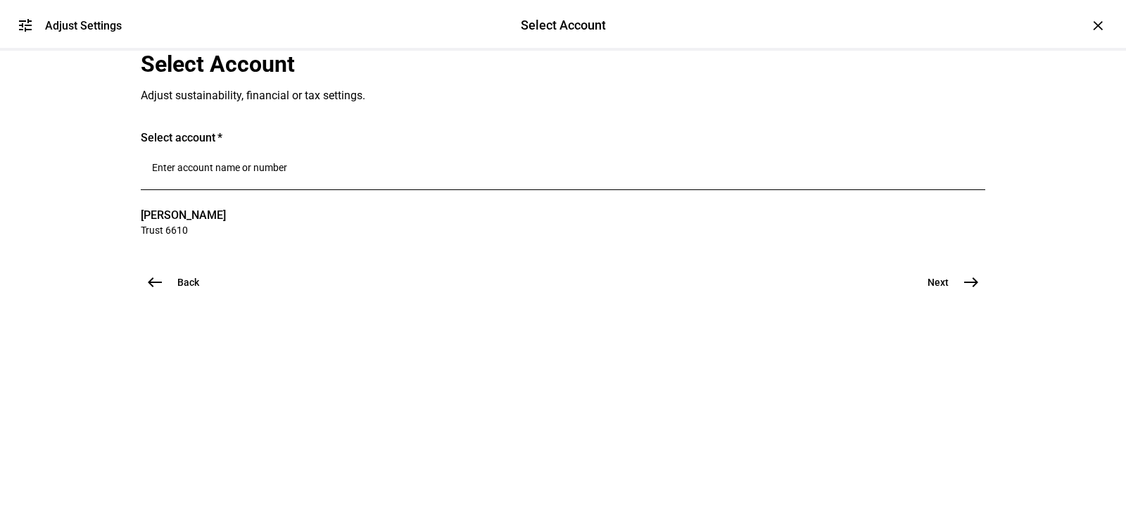
scroll to position [0, 0]
click at [252, 173] on input "Number" at bounding box center [563, 167] width 822 height 11
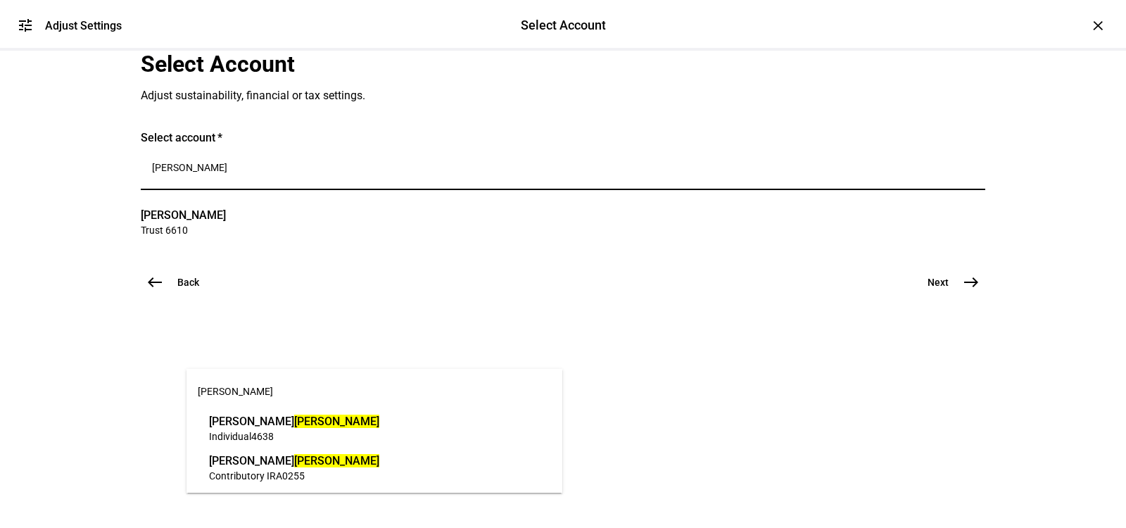
type input "[PERSON_NAME]"
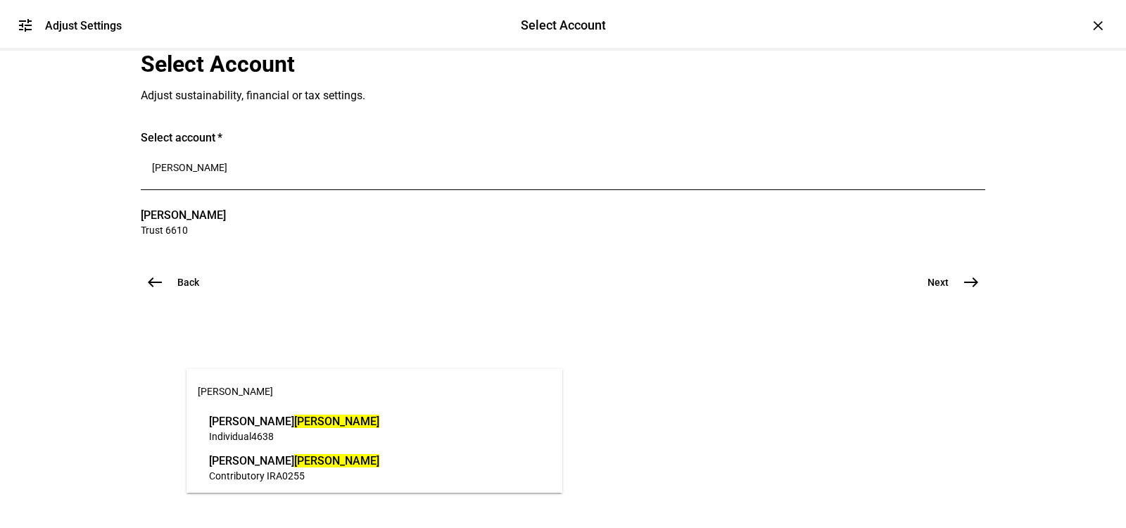
click at [256, 443] on div "Gail Barbara Accardi Individual 4638" at bounding box center [294, 428] width 177 height 37
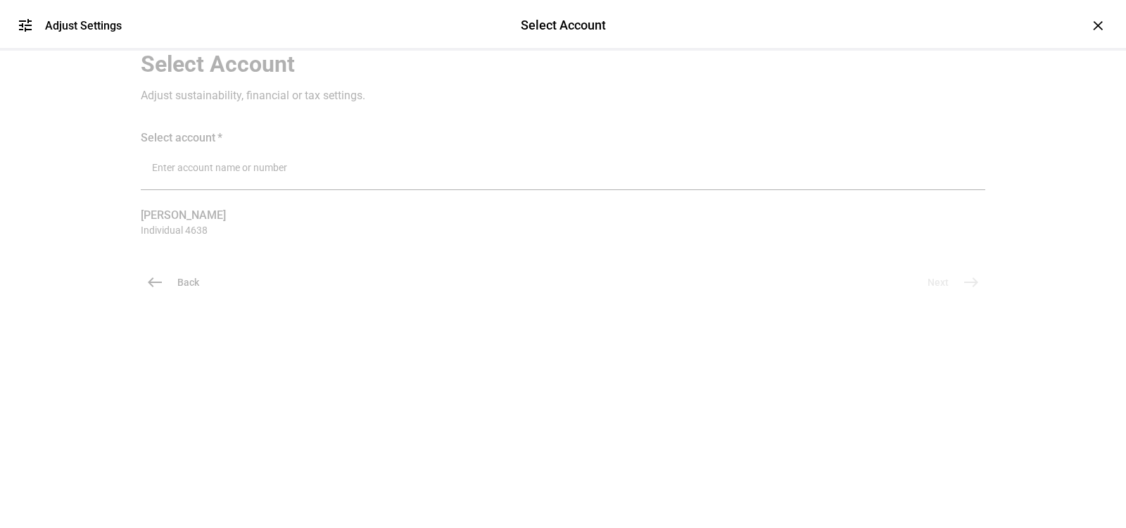
scroll to position [54, 0]
click at [760, 367] on div at bounding box center [563, 331] width 845 height 70
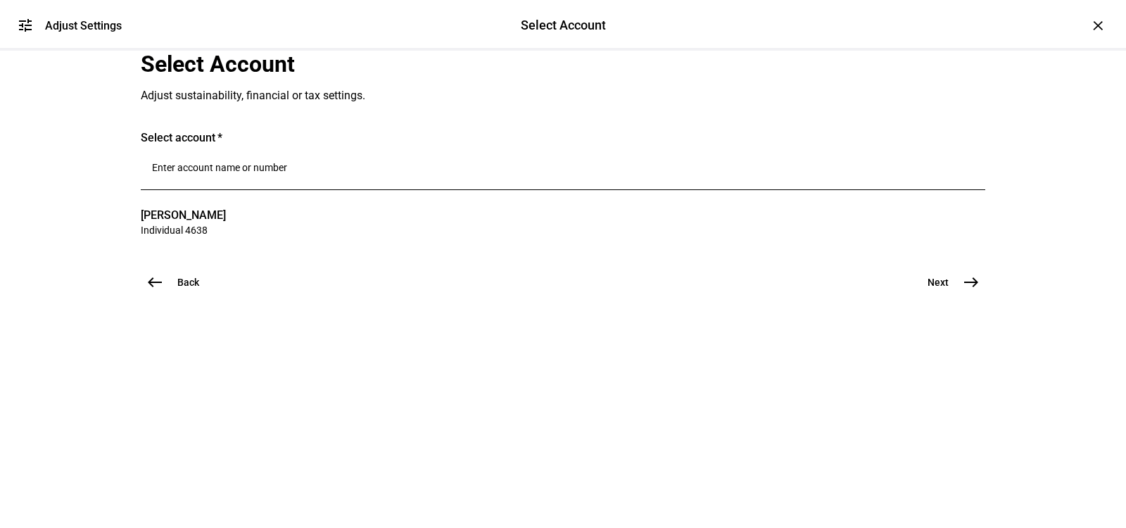
click at [944, 296] on button "Next east" at bounding box center [948, 282] width 75 height 28
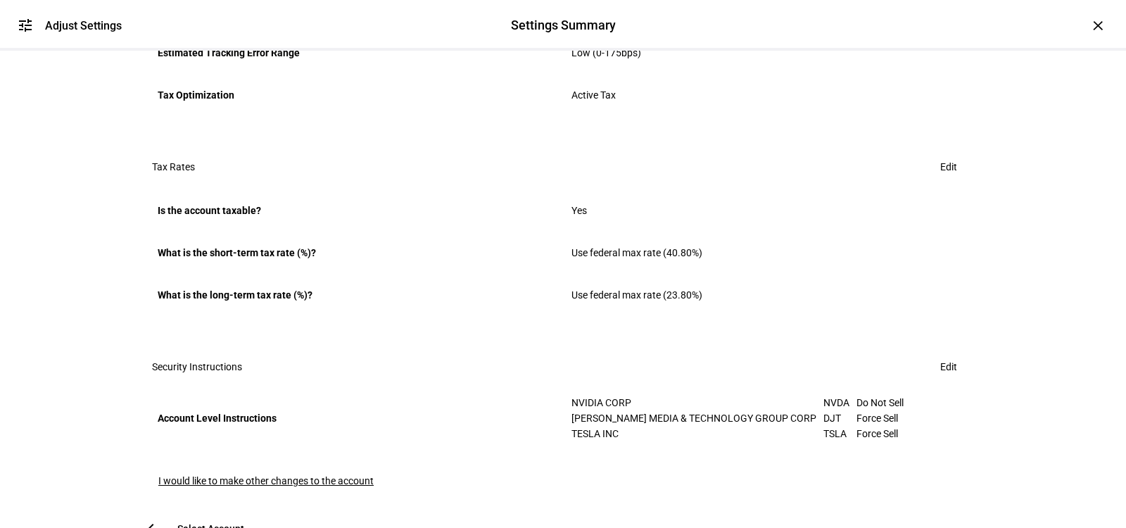
scroll to position [964, 0]
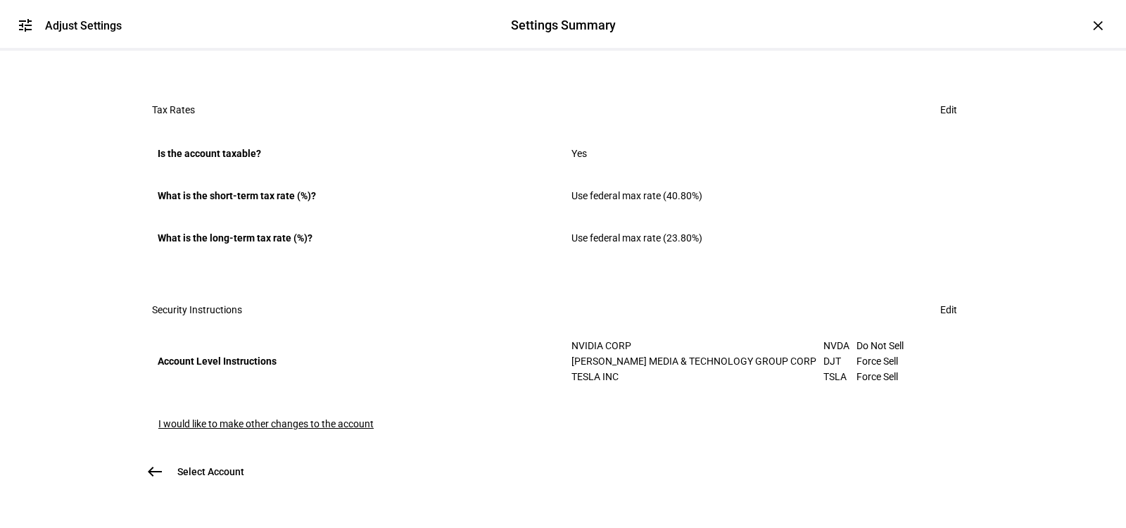
click at [954, 296] on span at bounding box center [948, 310] width 51 height 28
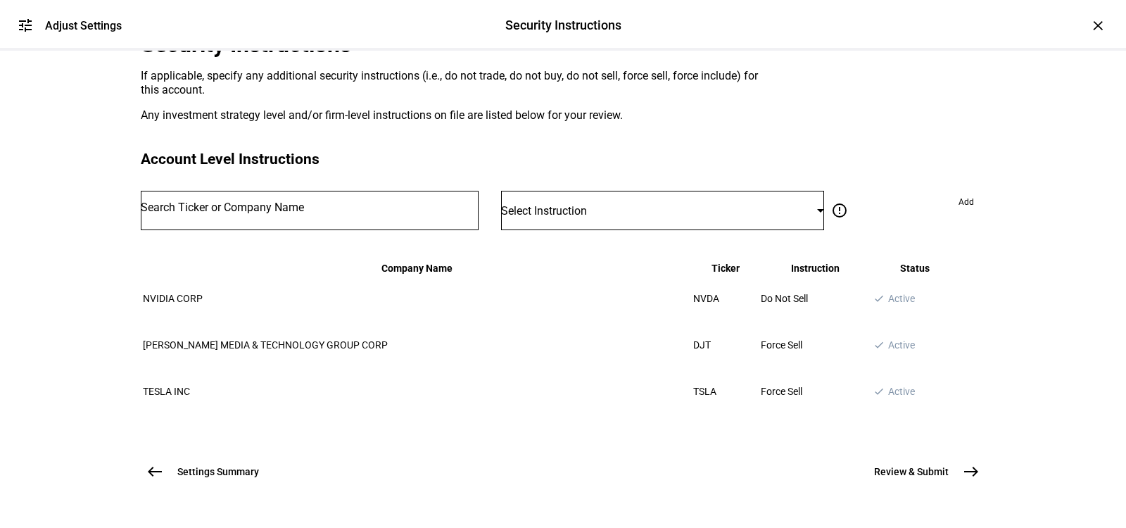
scroll to position [141, 0]
